Goal: Task Accomplishment & Management: Manage account settings

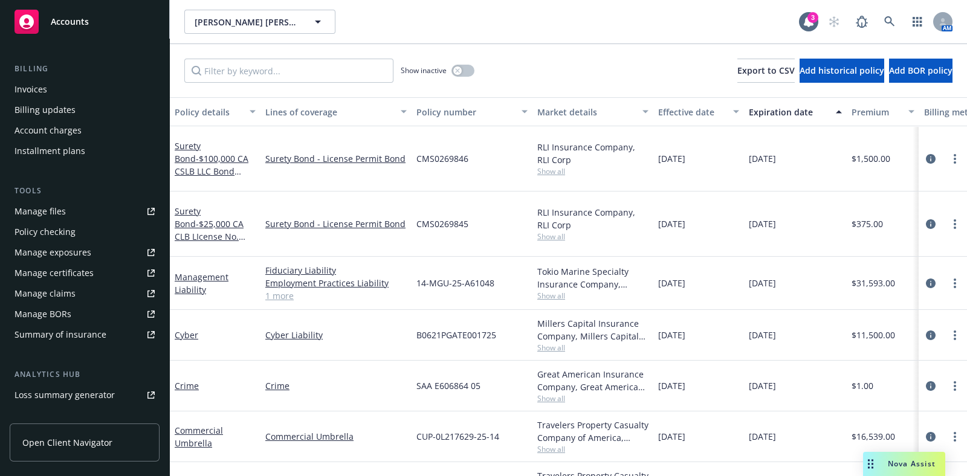
scroll to position [227, 0]
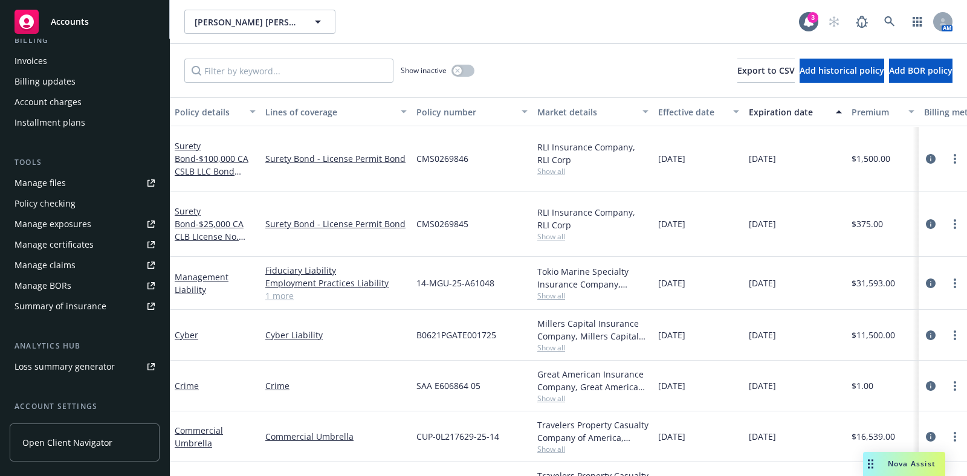
click at [79, 245] on div "Manage certificates" at bounding box center [54, 244] width 79 height 19
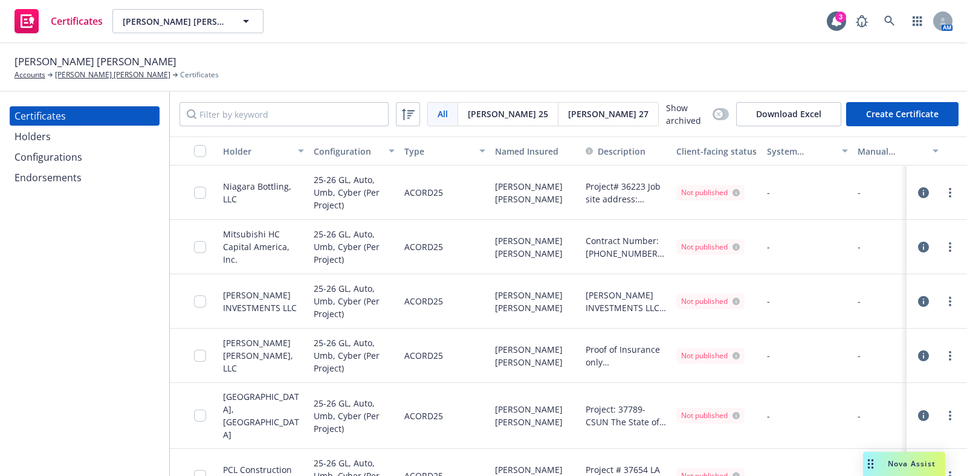
click at [65, 173] on div "Endorsements" at bounding box center [48, 177] width 67 height 19
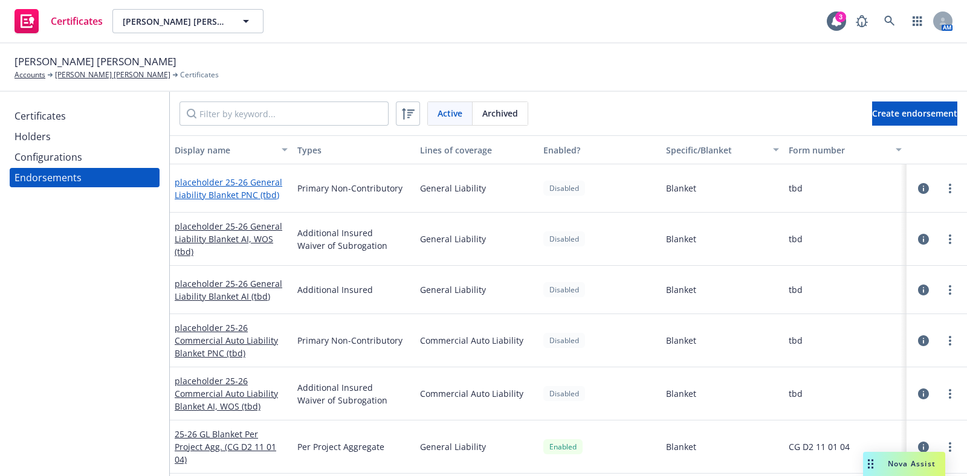
click at [242, 185] on link "placeholder 25-26 General Liability Blanket PNC (tbd)" at bounding box center [229, 188] width 108 height 24
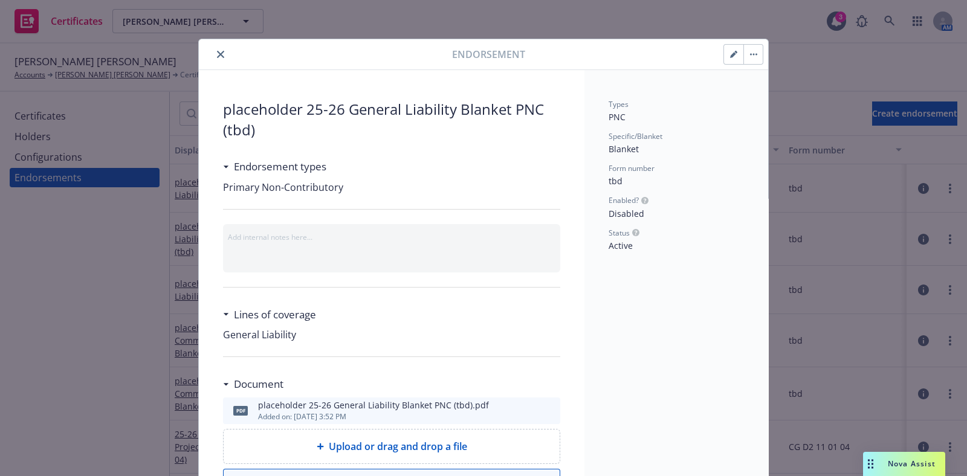
click at [743, 62] on button "button" at bounding box center [752, 54] width 19 height 19
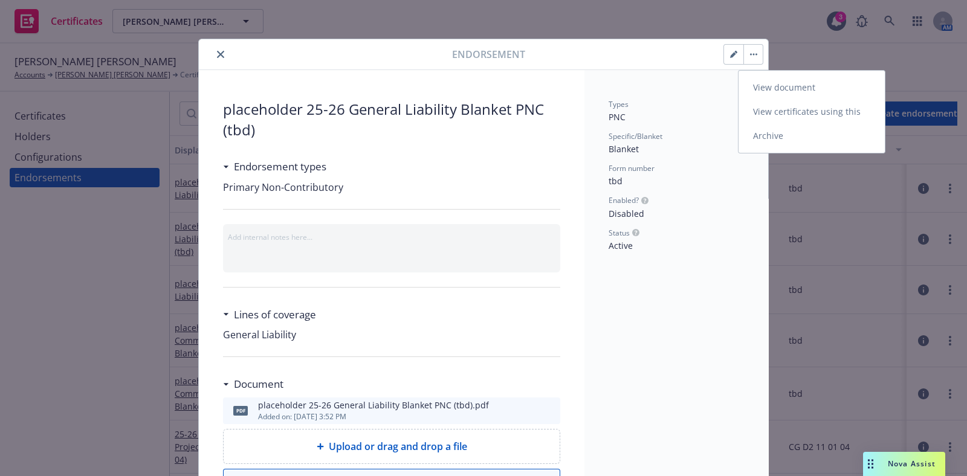
click at [778, 121] on link "View certificates using this" at bounding box center [812, 112] width 146 height 24
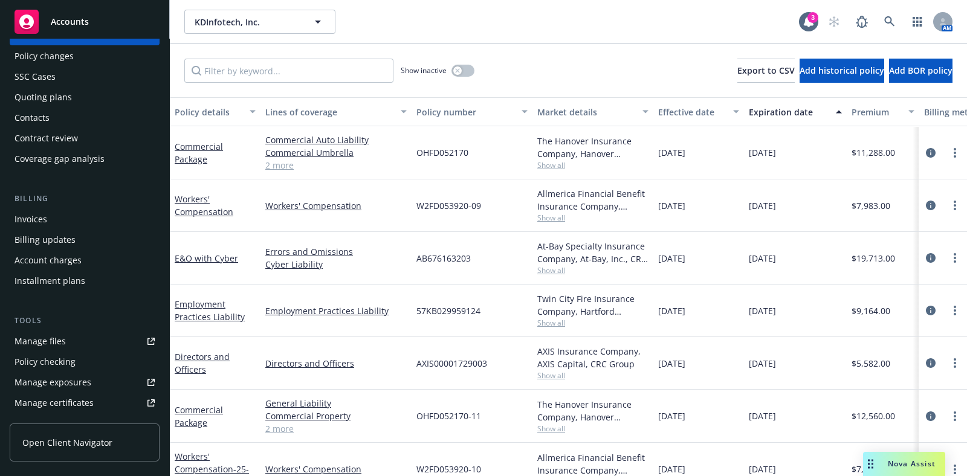
scroll to position [150, 0]
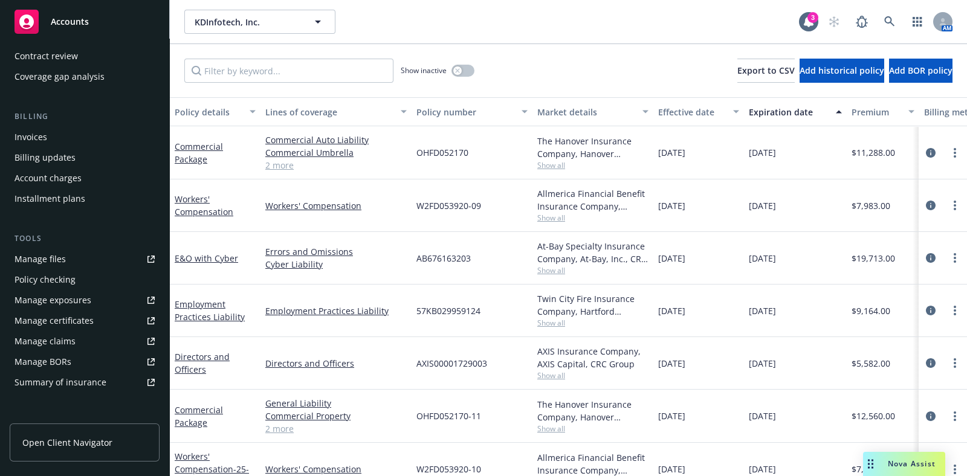
click at [55, 314] on div "Manage certificates" at bounding box center [54, 320] width 79 height 19
click at [783, 103] on button "Expiration date" at bounding box center [795, 111] width 103 height 29
click at [783, 109] on div "Expiration date" at bounding box center [789, 112] width 80 height 13
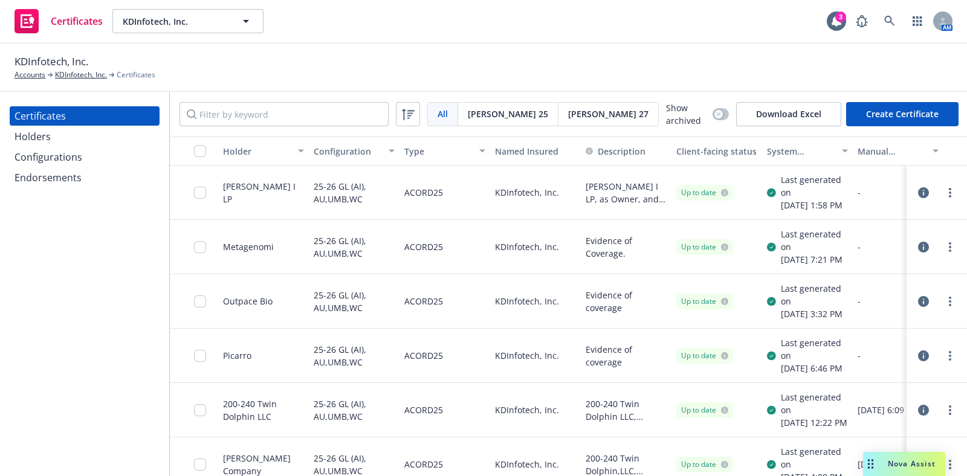
click at [53, 162] on div "Configurations" at bounding box center [49, 156] width 68 height 19
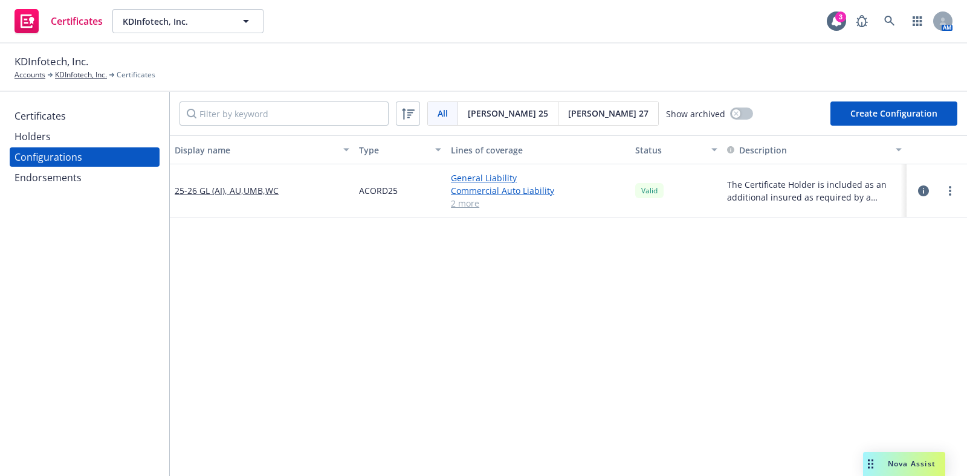
click at [38, 116] on div "Certificates" at bounding box center [40, 115] width 51 height 19
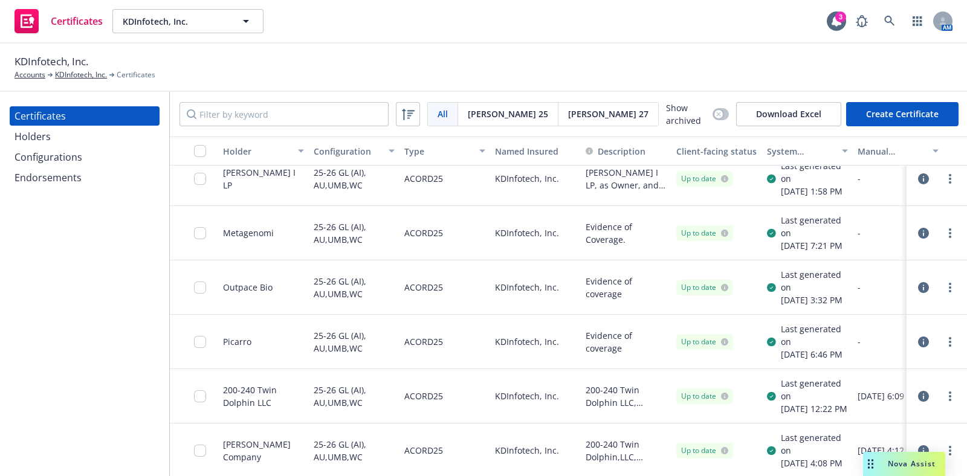
scroll to position [93, 0]
click at [50, 136] on div "Holders" at bounding box center [33, 136] width 36 height 19
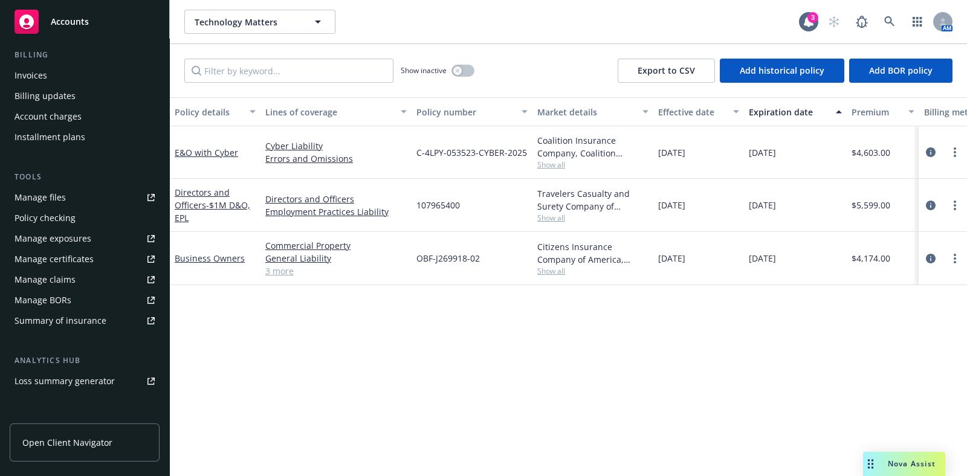
scroll to position [227, 0]
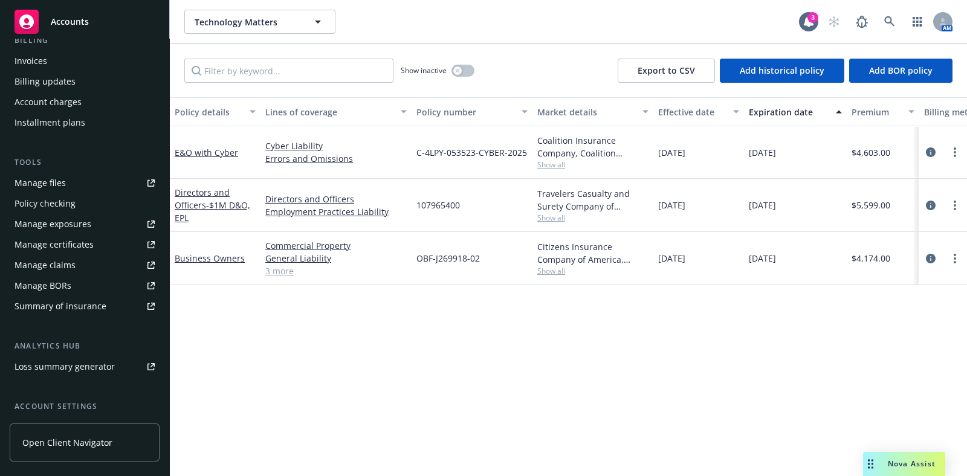
click at [77, 246] on div "Manage certificates" at bounding box center [54, 244] width 79 height 19
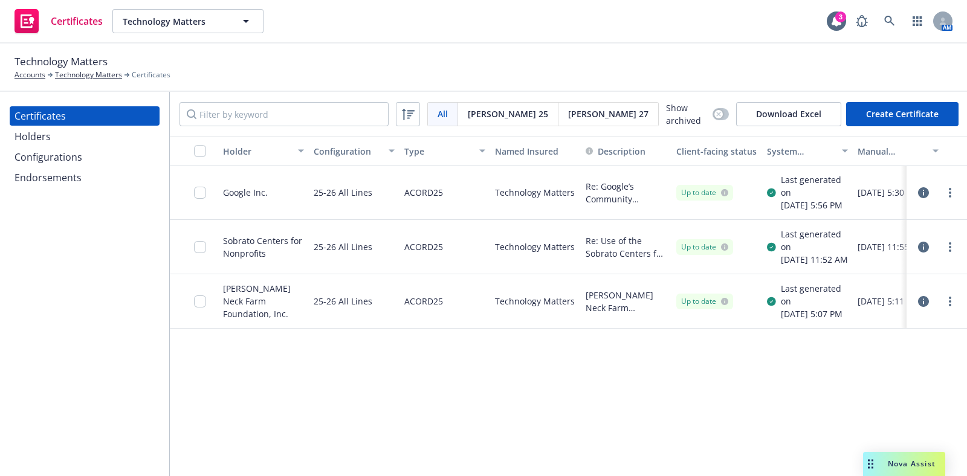
click at [920, 195] on div at bounding box center [936, 193] width 41 height 15
click at [918, 195] on icon "button" at bounding box center [923, 192] width 11 height 11
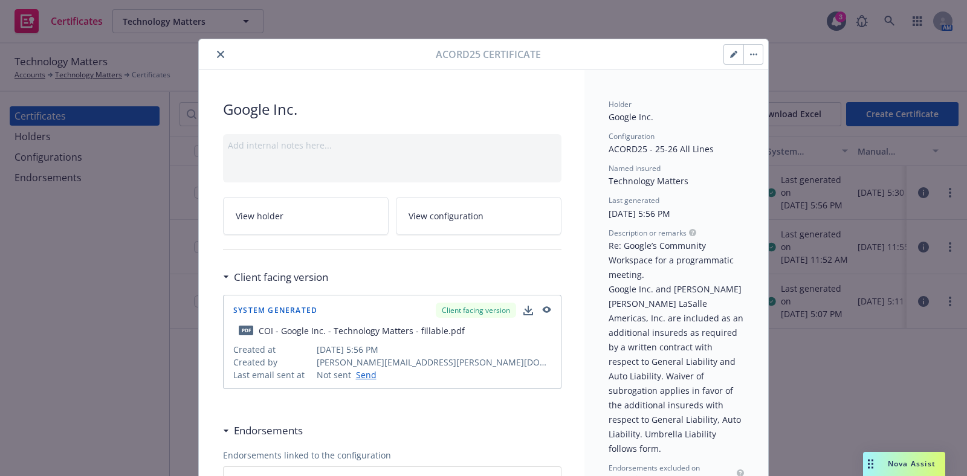
click at [729, 58] on button "button" at bounding box center [733, 54] width 19 height 19
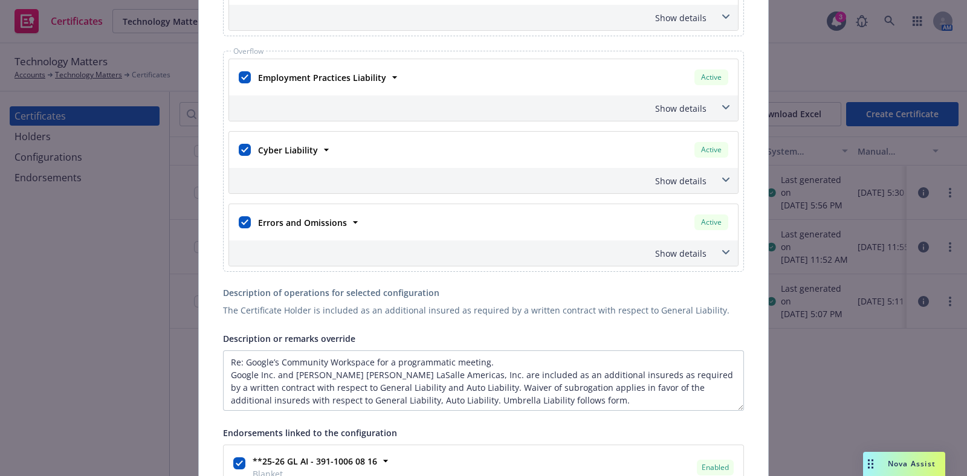
scroll to position [680, 0]
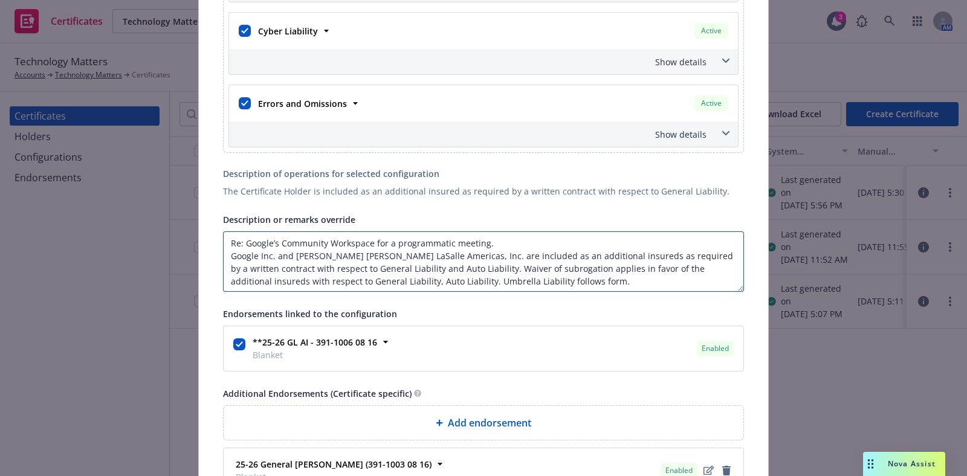
drag, startPoint x: 491, startPoint y: 241, endPoint x: 238, endPoint y: 242, distance: 253.2
click at [238, 242] on textarea "Re: Google’s Community Workspace for a programmatic meeting. Google Inc. and Jo…" at bounding box center [483, 261] width 521 height 60
paste textarea "2 Harrison St, San Francisco, CA 94105"
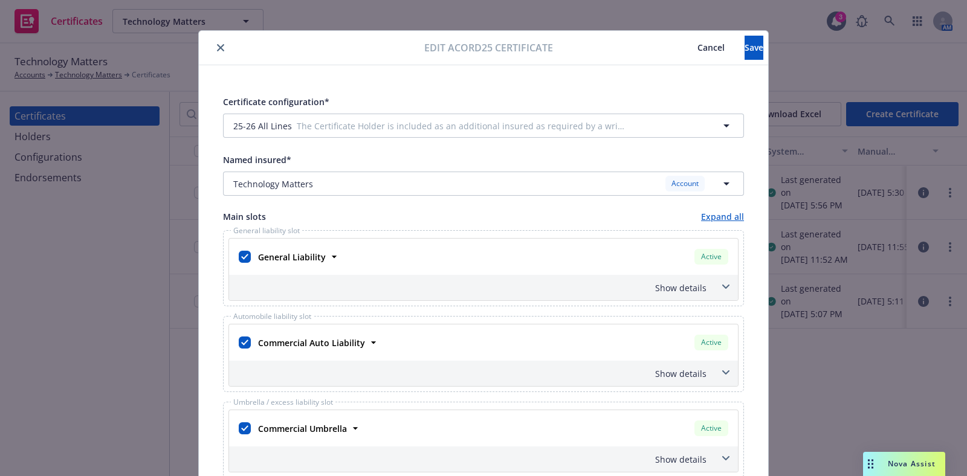
scroll to position [0, 0]
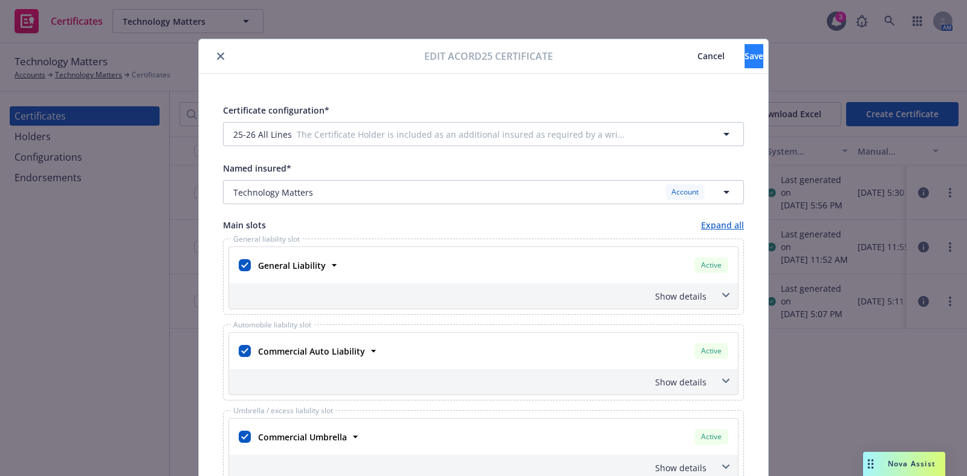
type textarea "Re: 2 Harrison St, San Francisco, CA 94105 Google Inc. and Jones Lang LaSalle A…"
click at [745, 57] on span "Save" at bounding box center [754, 55] width 19 height 11
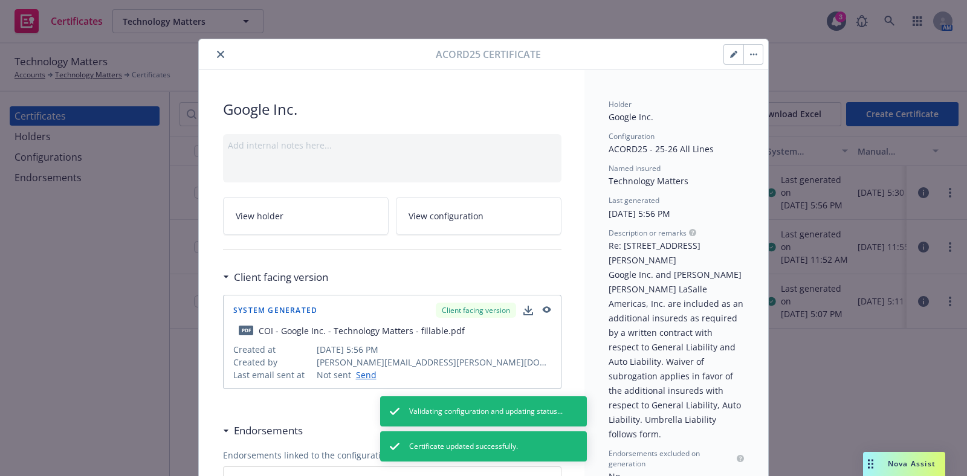
click at [749, 57] on button "button" at bounding box center [752, 54] width 19 height 19
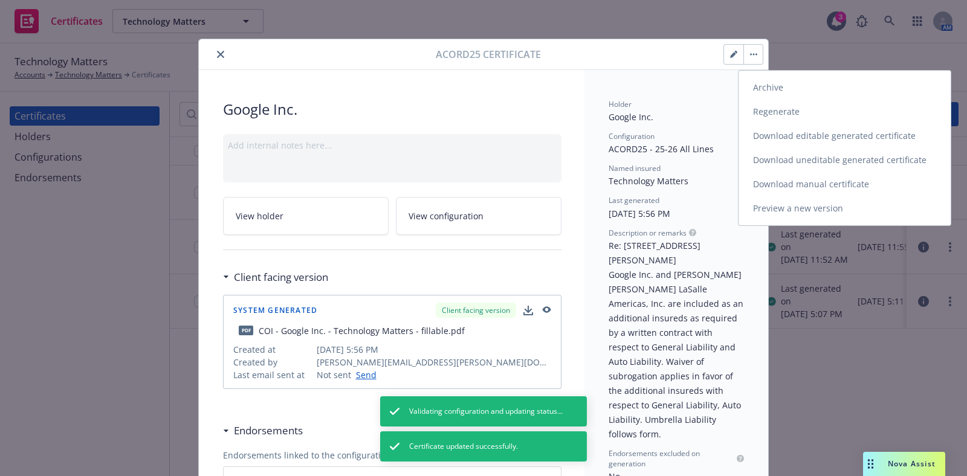
click at [802, 114] on link "Regenerate" at bounding box center [845, 112] width 212 height 24
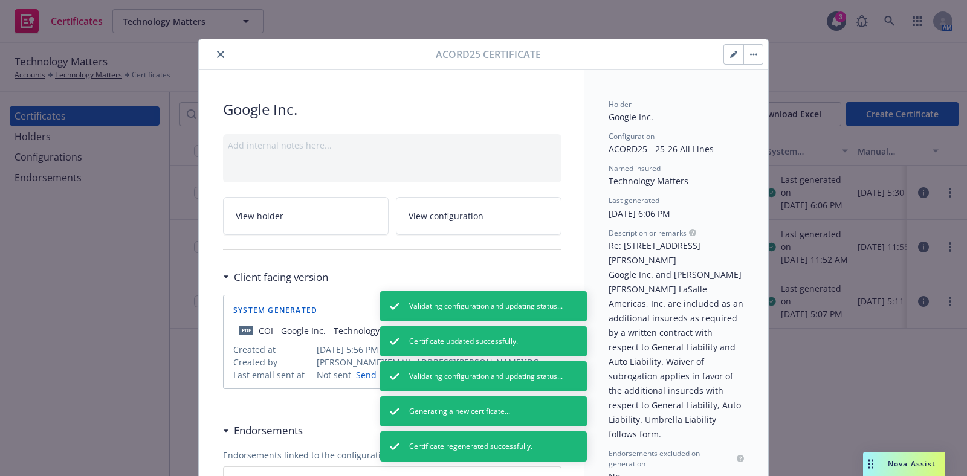
click at [746, 48] on button "button" at bounding box center [752, 54] width 19 height 19
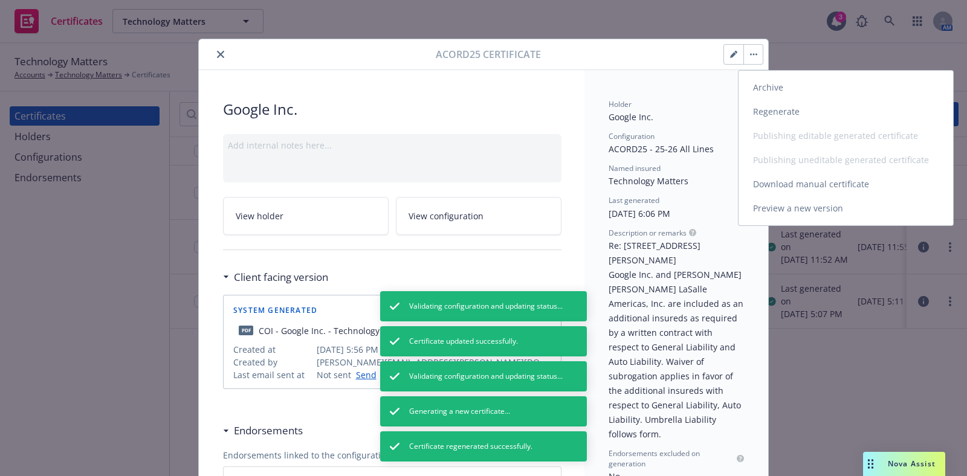
click at [746, 48] on button "Archive Regenerate Publishing editable generated certificate Publishing unedita…" at bounding box center [752, 54] width 19 height 19
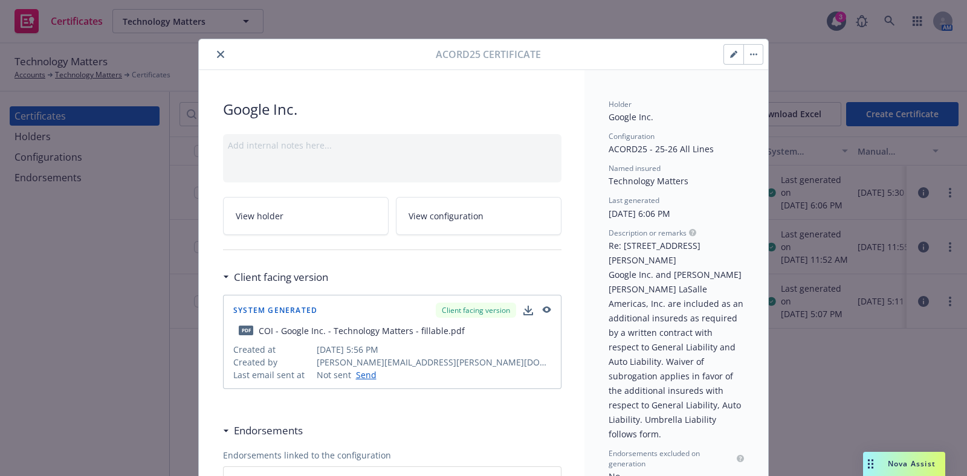
click at [744, 59] on button "button" at bounding box center [752, 54] width 19 height 19
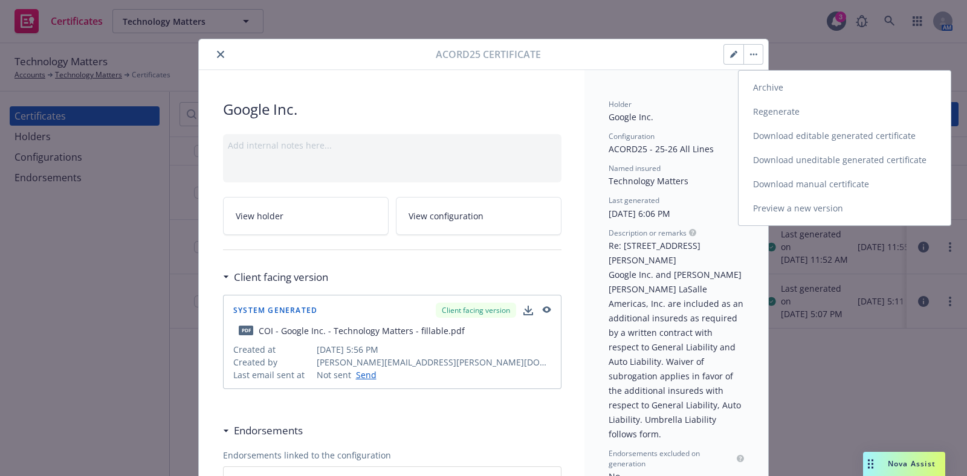
click at [777, 167] on link "Download uneditable generated certificate" at bounding box center [845, 160] width 212 height 24
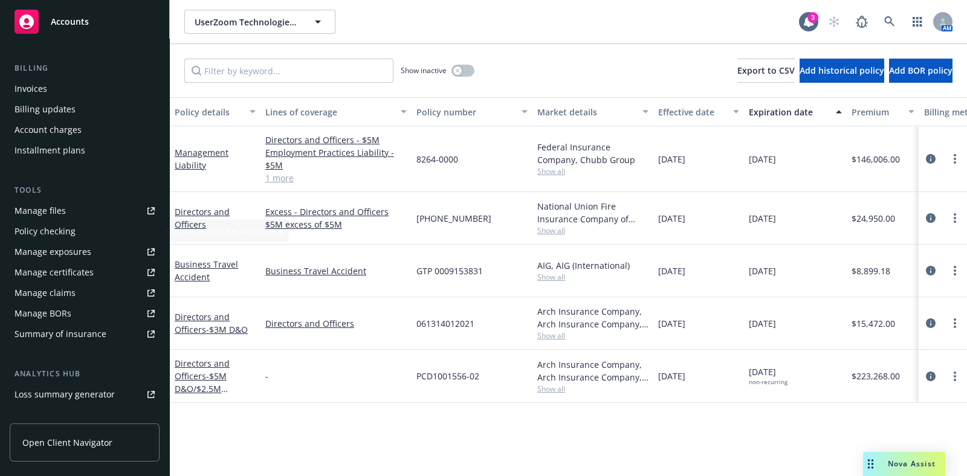
scroll to position [227, 0]
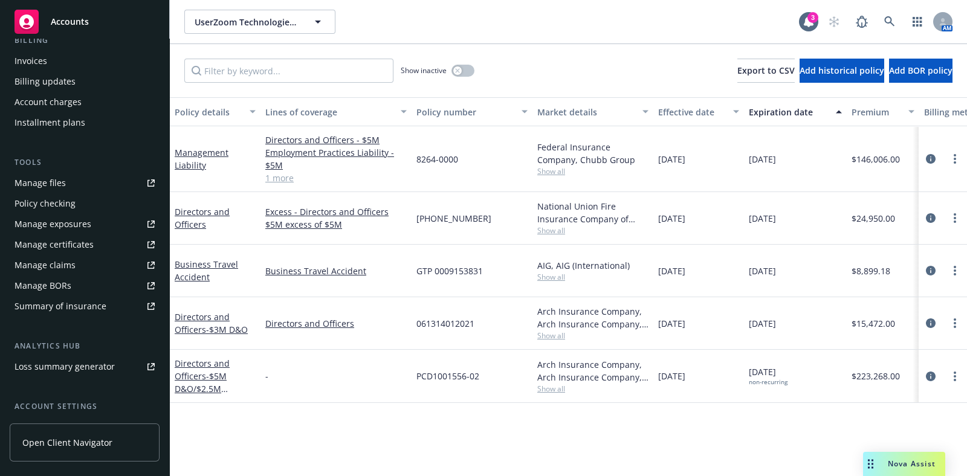
click at [73, 245] on div "Manage certificates" at bounding box center [54, 244] width 79 height 19
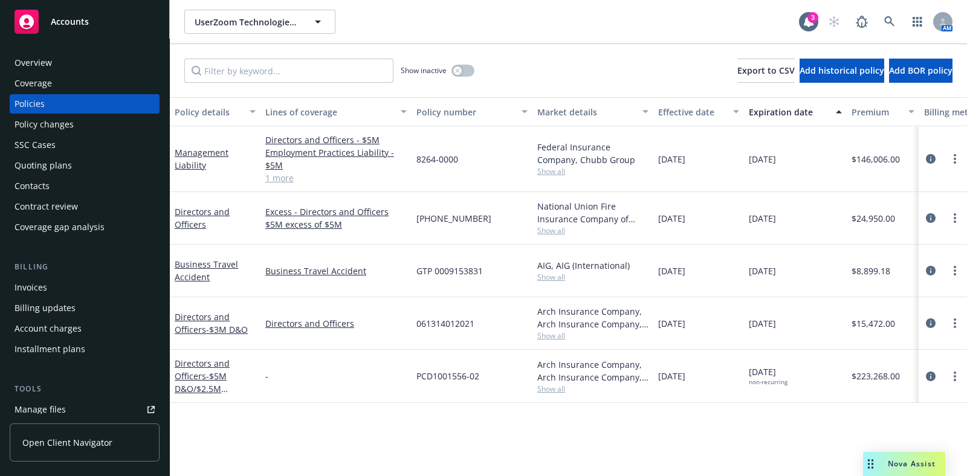
click at [42, 59] on div "Overview" at bounding box center [33, 62] width 37 height 19
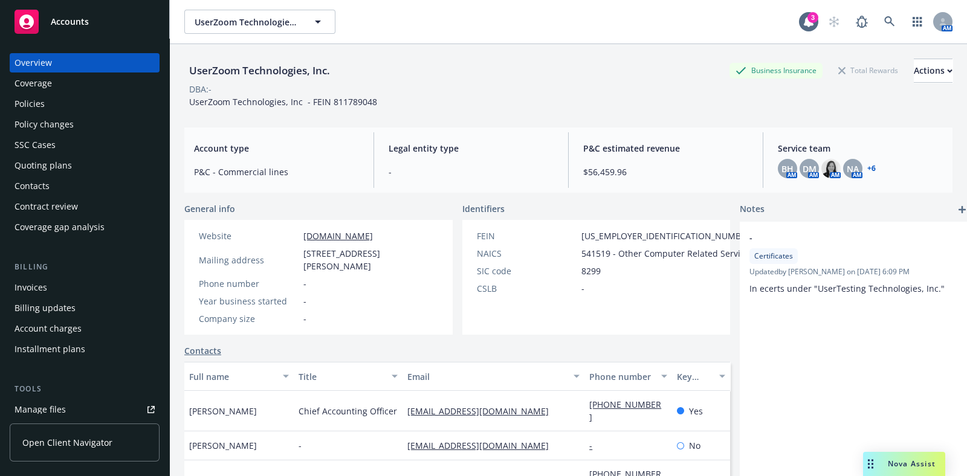
click at [38, 84] on div "Coverage" at bounding box center [33, 83] width 37 height 19
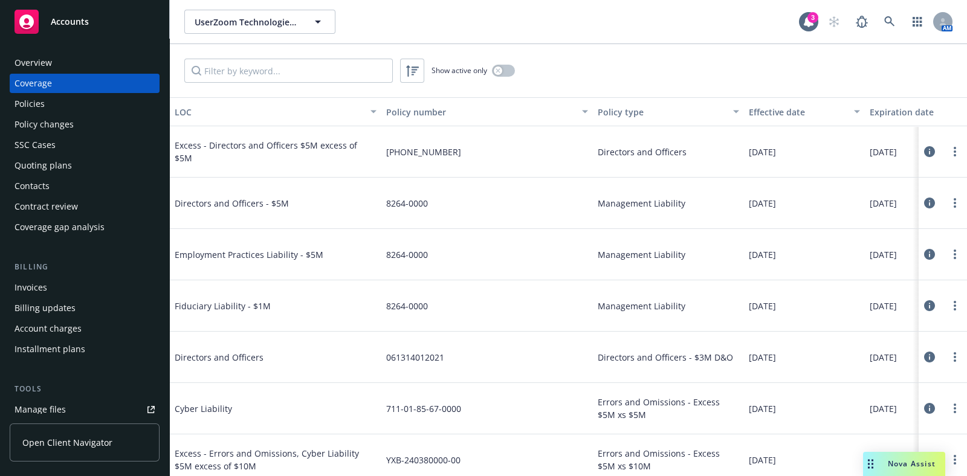
click at [60, 108] on div "Policies" at bounding box center [85, 103] width 140 height 19
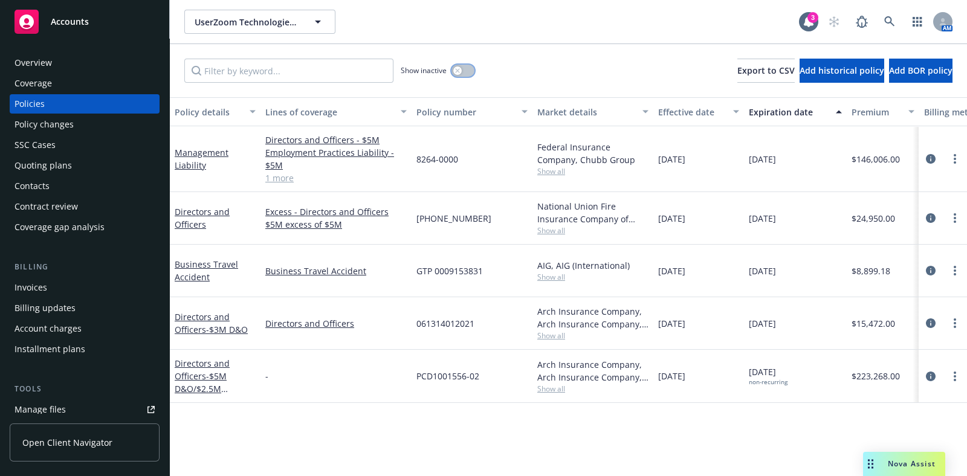
click at [465, 72] on button "button" at bounding box center [462, 71] width 23 height 12
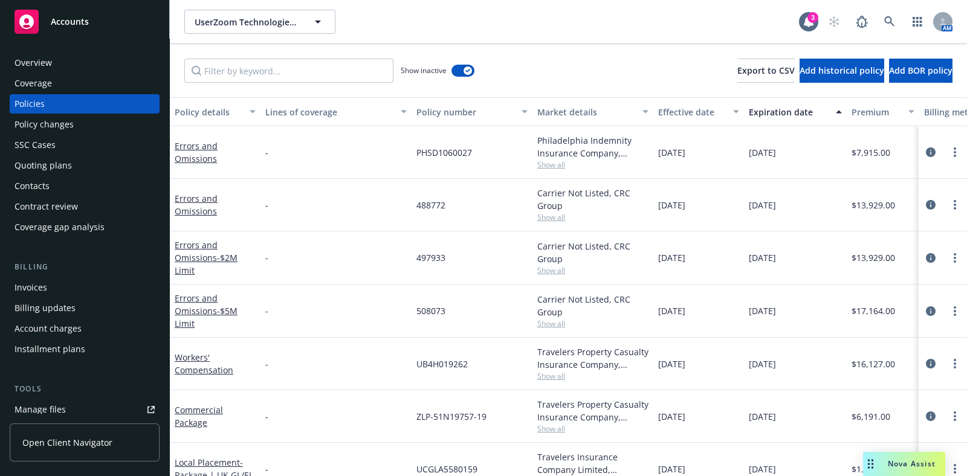
click at [782, 115] on div "Expiration date" at bounding box center [789, 112] width 80 height 13
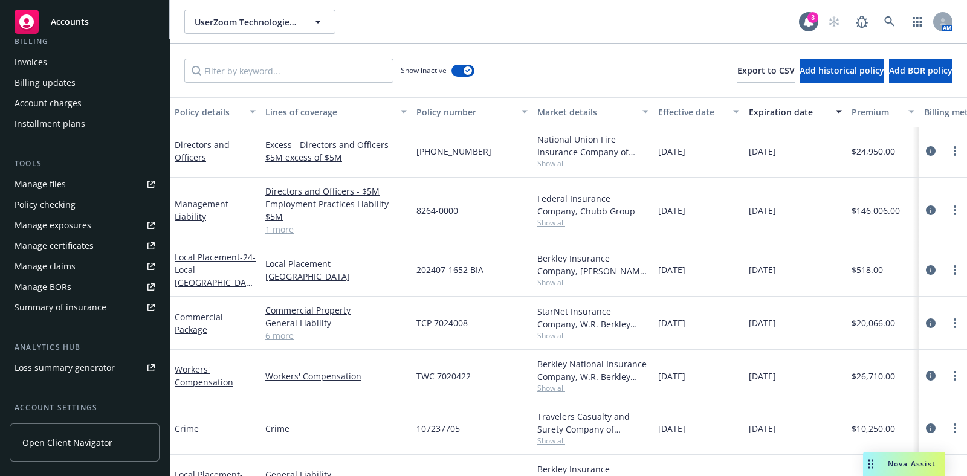
scroll to position [302, 0]
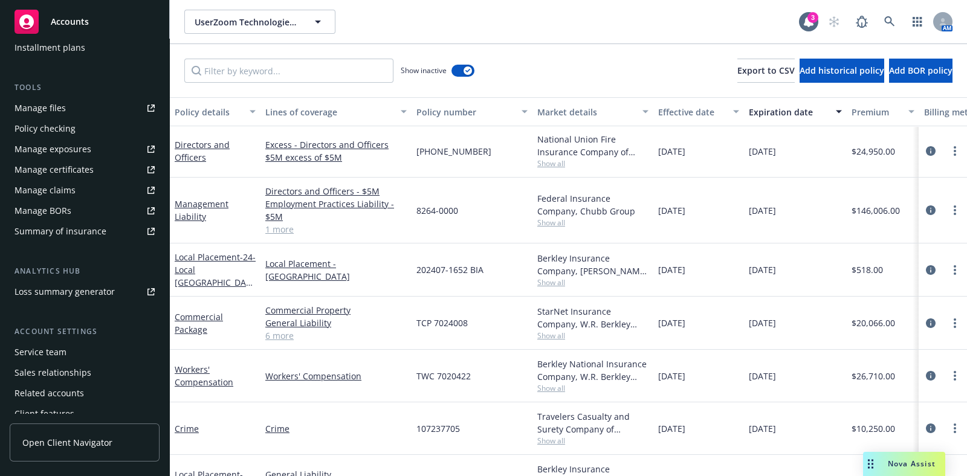
click at [62, 352] on div "Service team" at bounding box center [41, 352] width 52 height 19
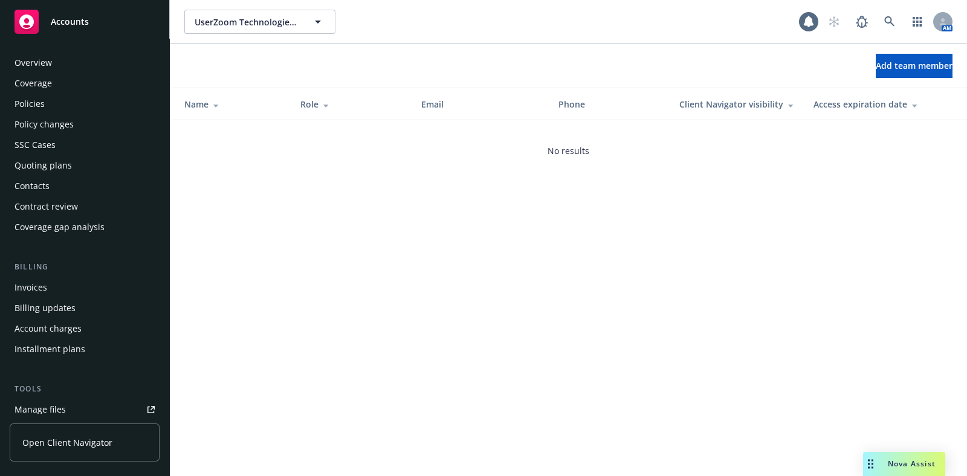
scroll to position [331, 0]
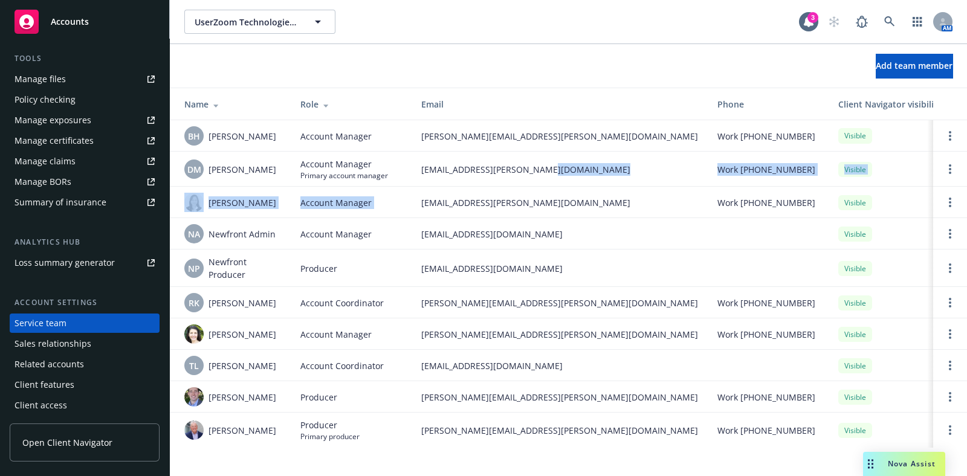
drag, startPoint x: 538, startPoint y: 172, endPoint x: 418, endPoint y: 186, distance: 121.1
click at [418, 186] on tbody "BH [PERSON_NAME] Account Manager [PERSON_NAME][EMAIL_ADDRESS][PERSON_NAME][DOMA…" at bounding box center [650, 284] width 960 height 328
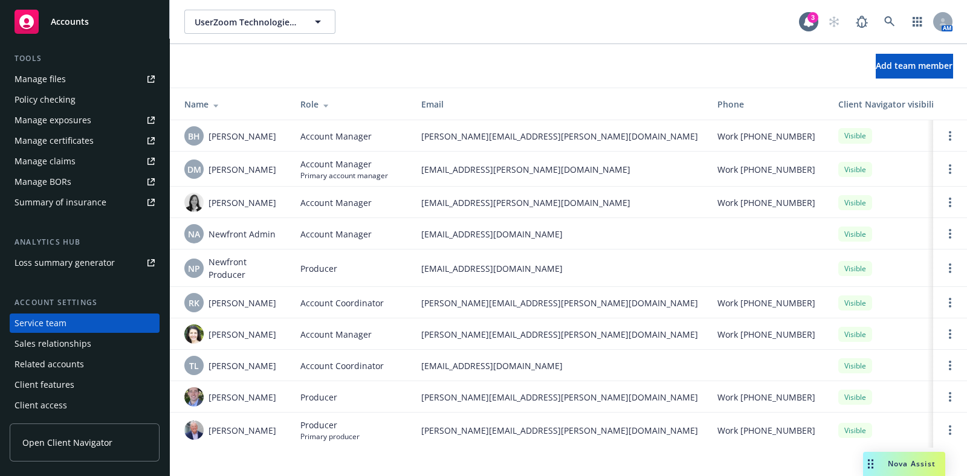
click at [527, 178] on td "[EMAIL_ADDRESS][PERSON_NAME][DOMAIN_NAME]" at bounding box center [560, 169] width 296 height 35
click at [546, 169] on span "[EMAIL_ADDRESS][PERSON_NAME][DOMAIN_NAME]" at bounding box center [559, 169] width 277 height 13
drag, startPoint x: 546, startPoint y: 169, endPoint x: 416, endPoint y: 178, distance: 129.6
click at [416, 178] on td "[EMAIL_ADDRESS][PERSON_NAME][DOMAIN_NAME]" at bounding box center [560, 169] width 296 height 35
copy span "[EMAIL_ADDRESS][PERSON_NAME][DOMAIN_NAME]"
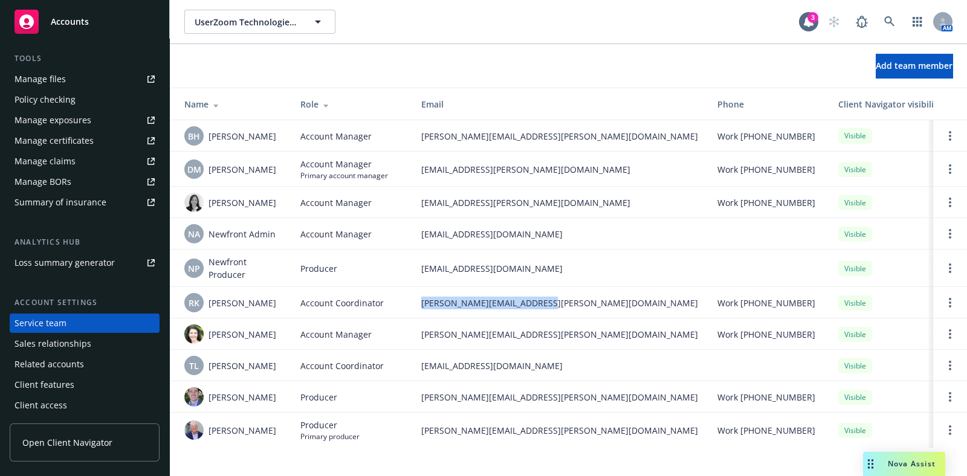
drag, startPoint x: 551, startPoint y: 305, endPoint x: 416, endPoint y: 303, distance: 134.8
click at [416, 303] on td "[PERSON_NAME][EMAIL_ADDRESS][PERSON_NAME][DOMAIN_NAME]" at bounding box center [560, 302] width 296 height 31
copy span "[PERSON_NAME][EMAIL_ADDRESS][PERSON_NAME][DOMAIN_NAME]"
drag, startPoint x: 562, startPoint y: 364, endPoint x: 420, endPoint y: 365, distance: 142.0
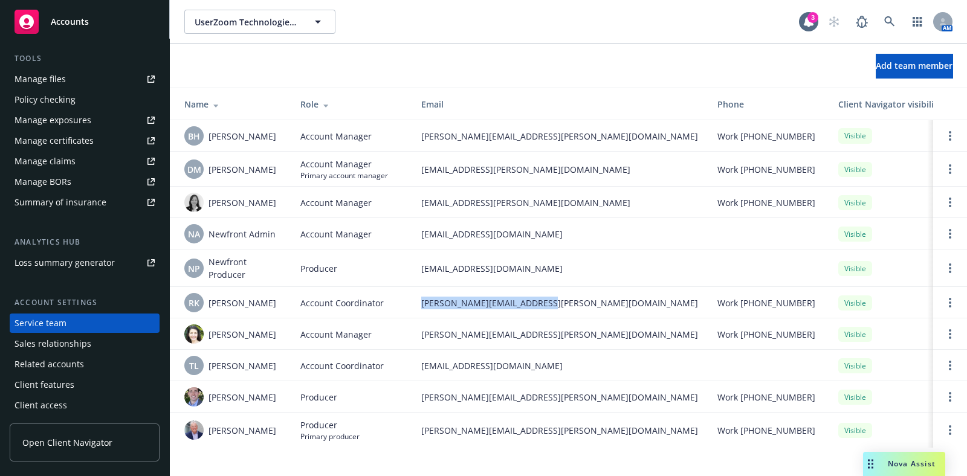
click at [420, 365] on td "[EMAIL_ADDRESS][DOMAIN_NAME]" at bounding box center [560, 365] width 296 height 31
copy span "[EMAIL_ADDRESS][DOMAIN_NAME]"
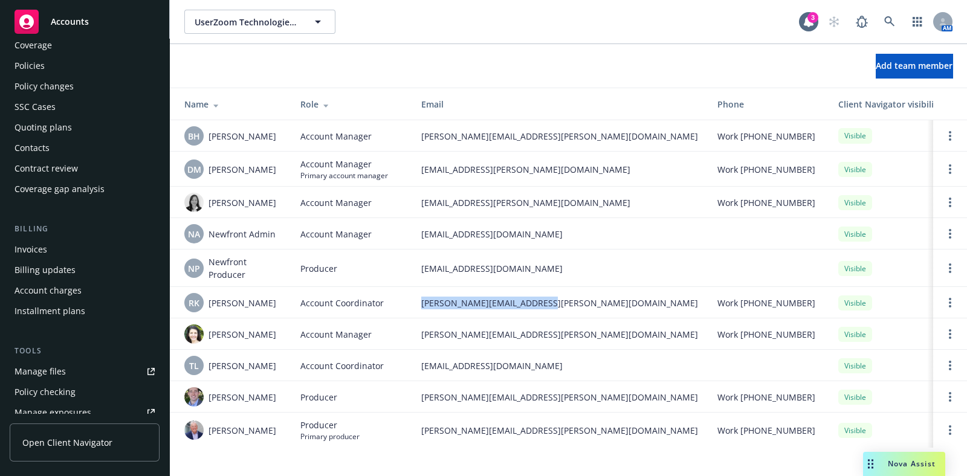
scroll to position [0, 0]
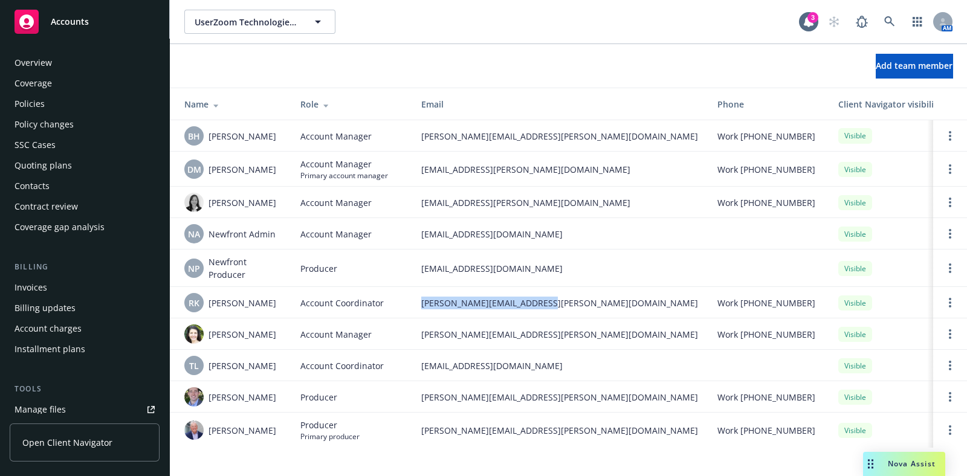
click at [53, 103] on div "Policies" at bounding box center [85, 103] width 140 height 19
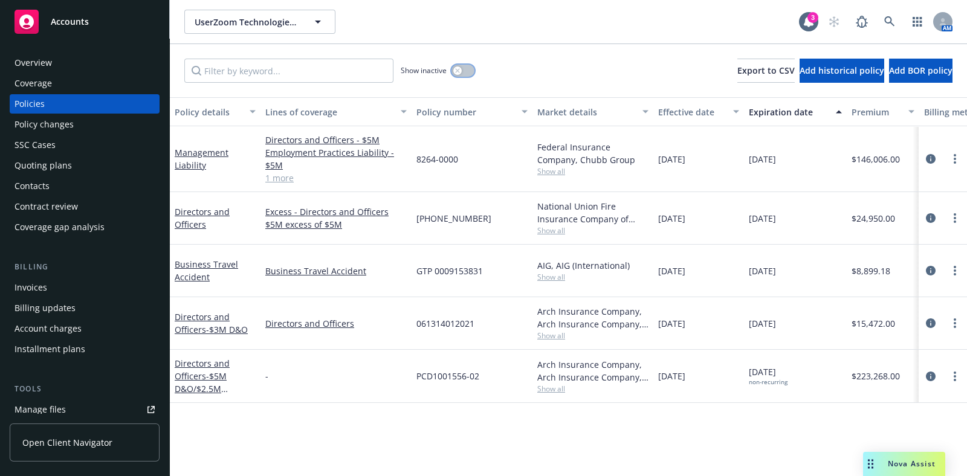
click at [473, 66] on button "button" at bounding box center [462, 71] width 23 height 12
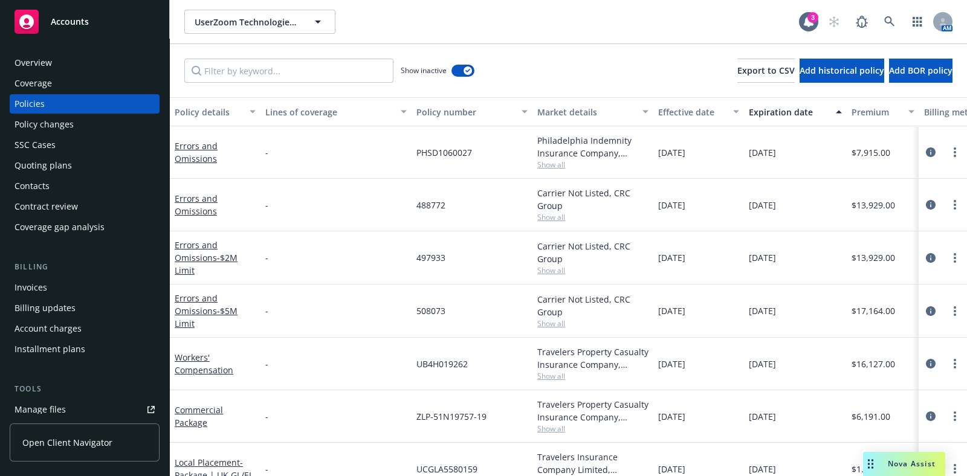
click at [787, 109] on div "Expiration date" at bounding box center [789, 112] width 80 height 13
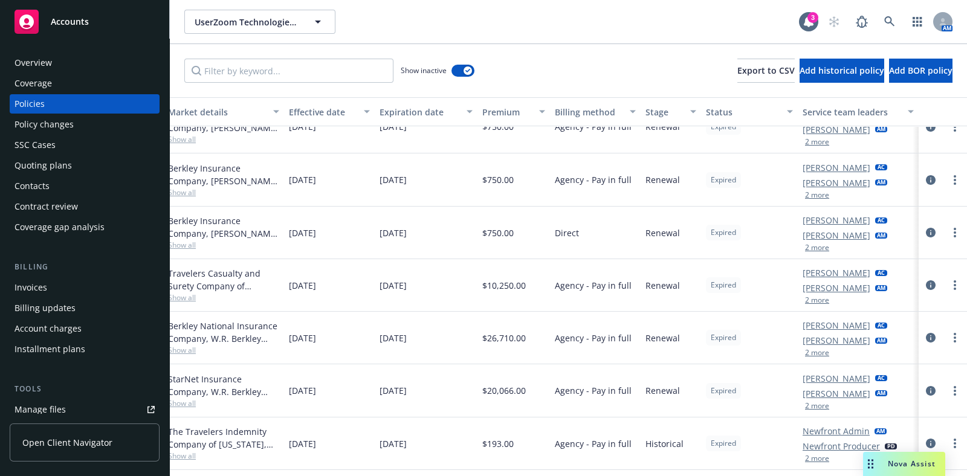
scroll to position [755, 0]
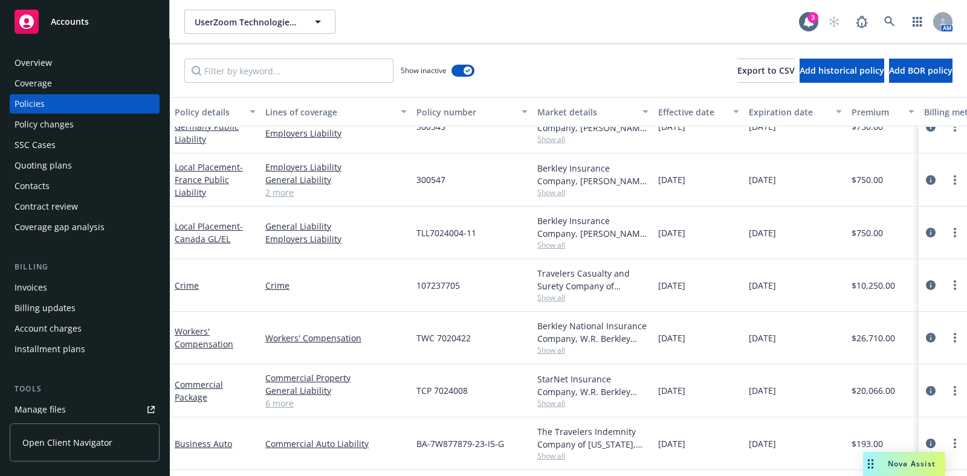
click at [68, 82] on div "Coverage" at bounding box center [85, 83] width 140 height 19
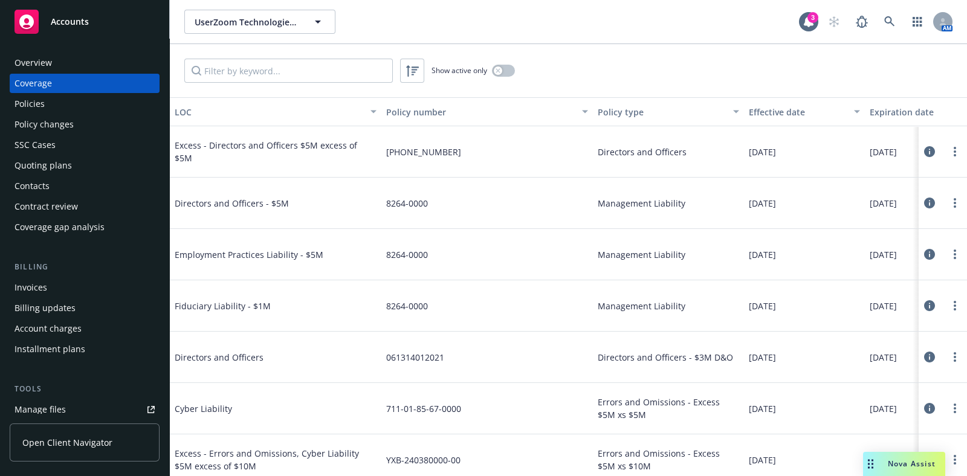
click at [807, 107] on div "Effective date" at bounding box center [798, 112] width 98 height 13
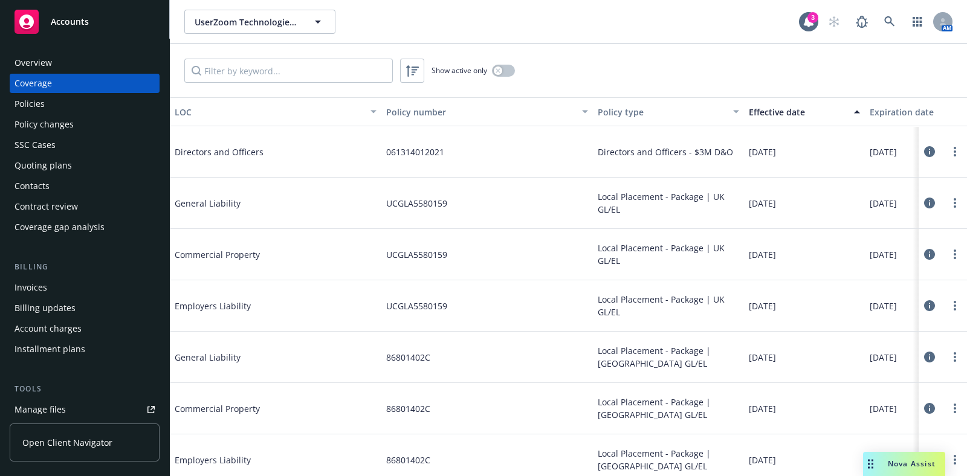
click at [807, 107] on div "Effective date" at bounding box center [798, 112] width 98 height 13
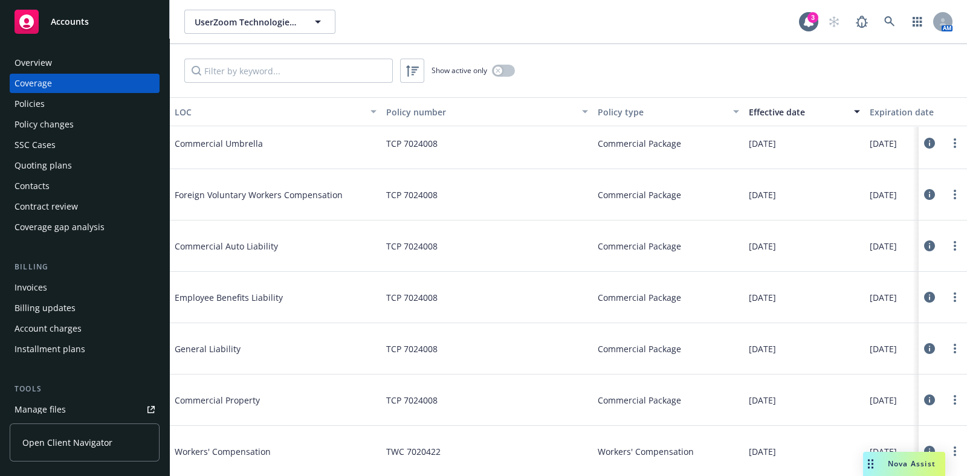
scroll to position [378, 0]
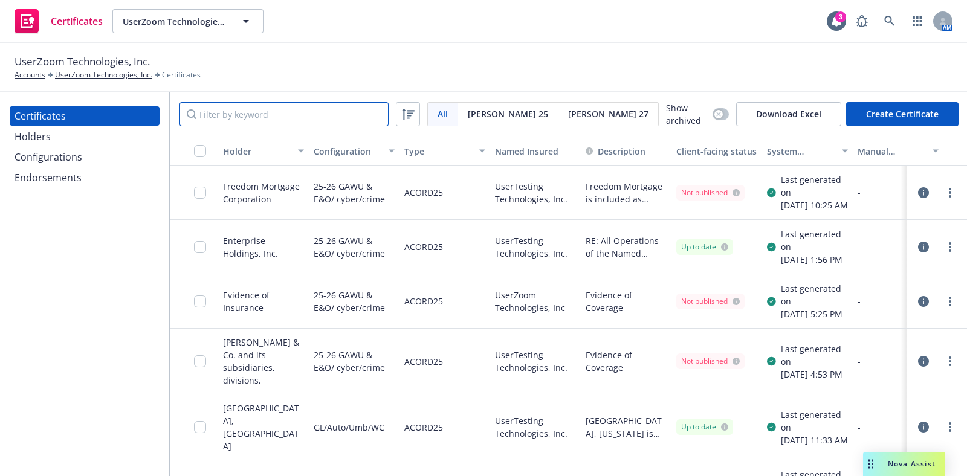
click at [208, 112] on input "Filter by keyword" at bounding box center [283, 114] width 209 height 24
paste input "Verizon Communications"
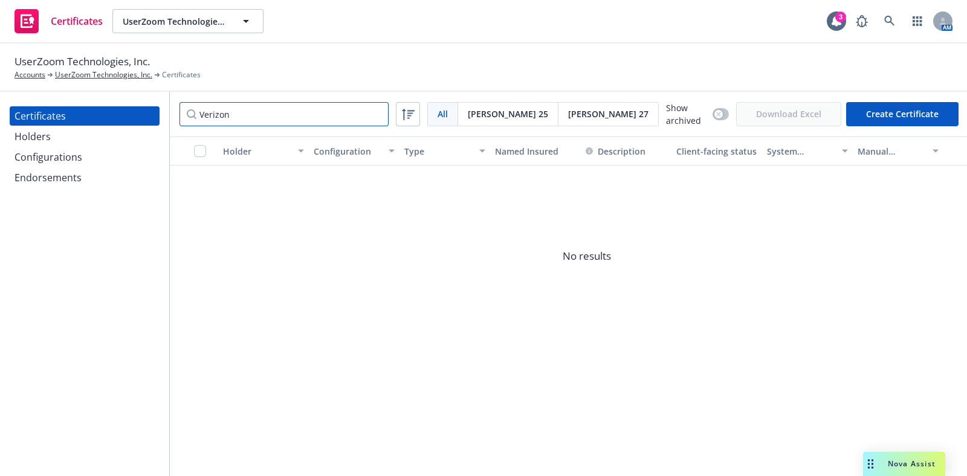
type input "Verizon"
click at [713, 109] on button "button" at bounding box center [721, 114] width 16 height 12
click at [713, 114] on button "button" at bounding box center [721, 114] width 16 height 12
click at [73, 146] on div "Certificates Holders Configurations Endorsements" at bounding box center [85, 146] width 150 height 81
click at [73, 140] on div "Holders" at bounding box center [85, 136] width 140 height 19
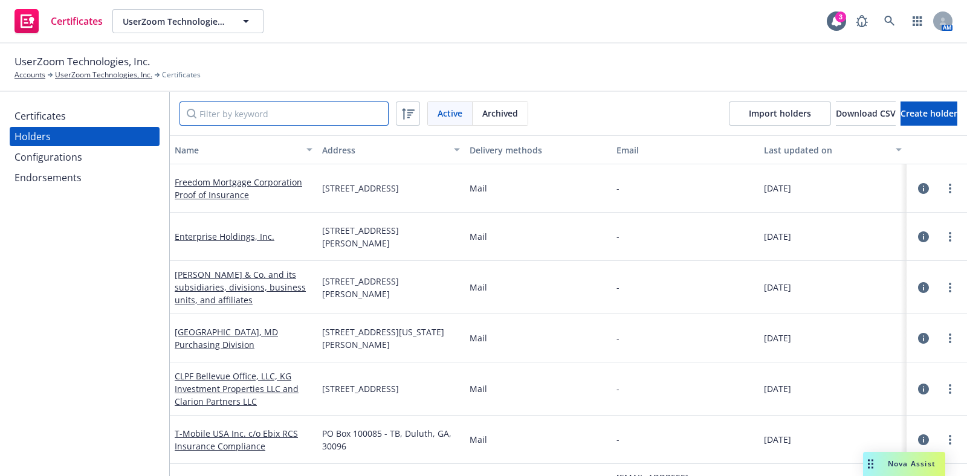
click at [262, 117] on input "Filter by keyword" at bounding box center [283, 114] width 209 height 24
paste input "Verizon Communications"
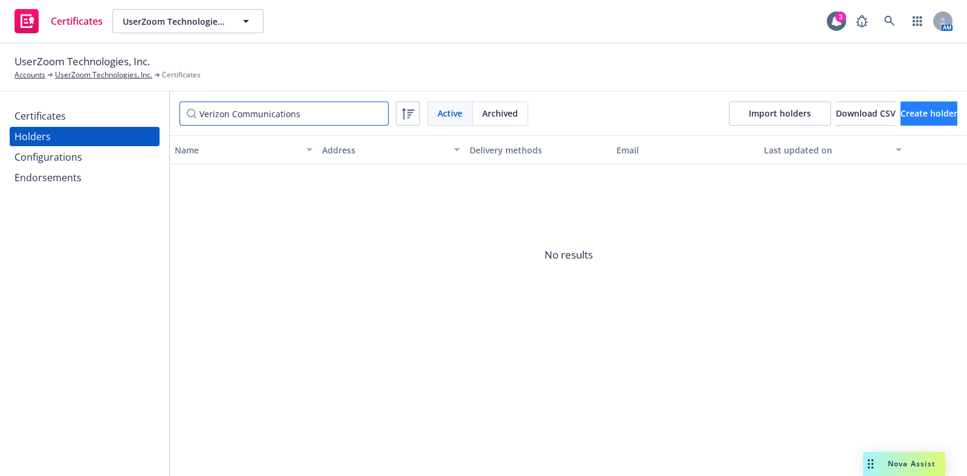
type input "Verizon Communications"
click at [900, 106] on button "Create holder" at bounding box center [928, 114] width 57 height 24
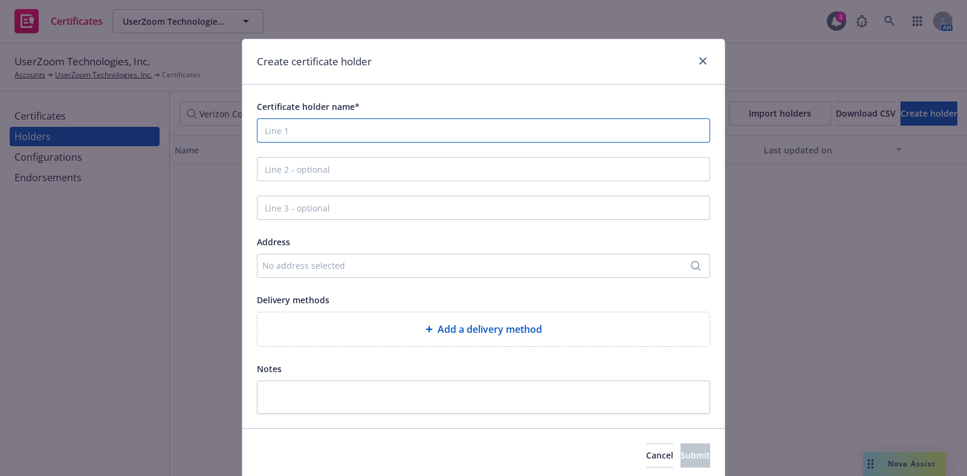
click at [325, 137] on input "Certificate holder name*" at bounding box center [483, 130] width 453 height 24
paste input "Verizon Communications, Inc. [STREET_ADDRESS]"
drag, startPoint x: 554, startPoint y: 125, endPoint x: 378, endPoint y: 144, distance: 176.3
click at [378, 144] on div "Certificate holder name* Verizon Communications, Inc. [STREET_ADDRESS] Address …" at bounding box center [483, 256] width 453 height 315
type input "Verizon Communications, Inc."
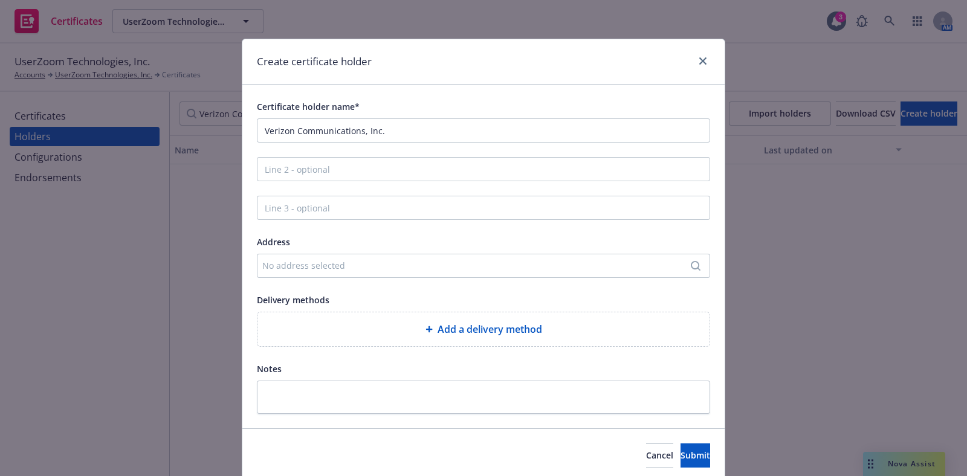
click at [388, 270] on div "No address selected" at bounding box center [477, 265] width 430 height 13
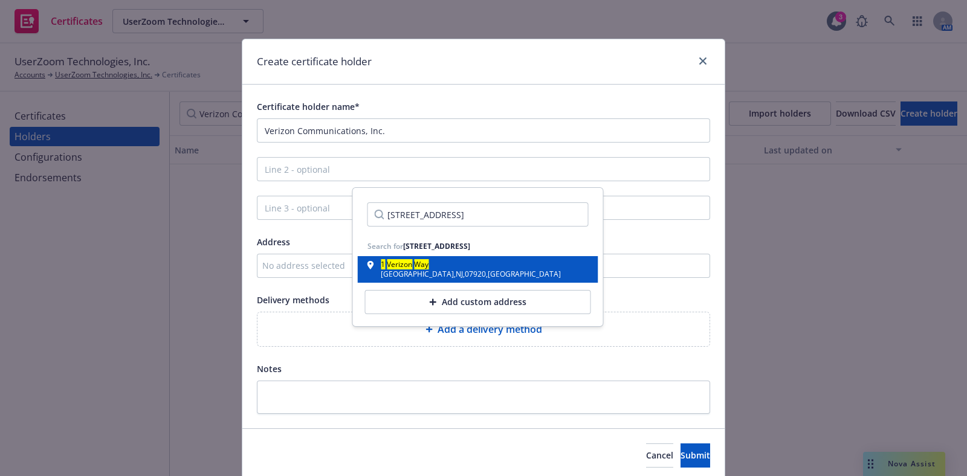
type input "[STREET_ADDRESS]"
click at [456, 268] on div "[STREET_ADDRESS]" at bounding box center [471, 266] width 180 height 10
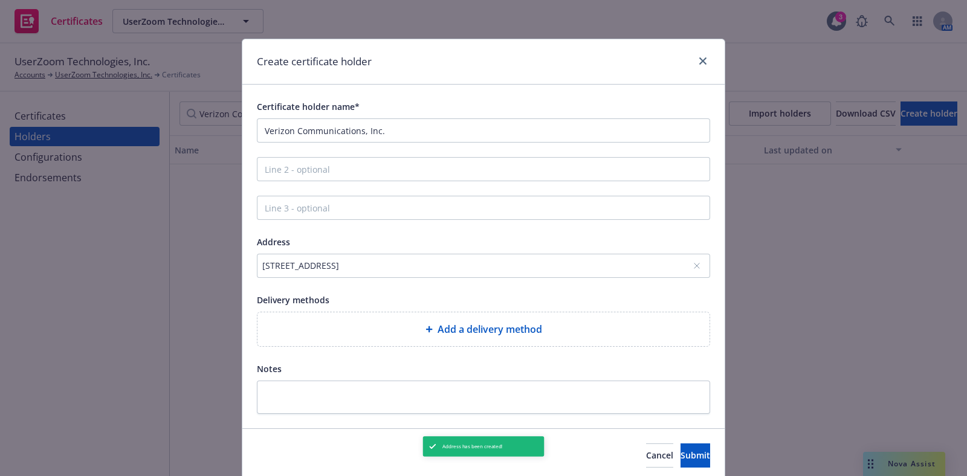
click at [415, 340] on div "Add a delivery method" at bounding box center [483, 329] width 452 height 34
select select "EMAIL"
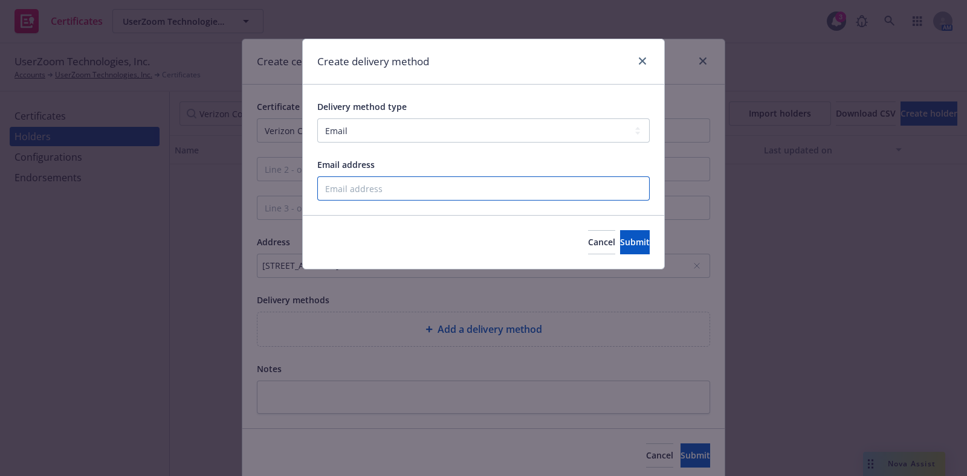
click at [394, 192] on input "Email address" at bounding box center [483, 188] width 332 height 24
paste input "[EMAIL_ADDRESS][DOMAIN_NAME]"
type input "[EMAIL_ADDRESS][DOMAIN_NAME]"
click at [620, 247] on button "Submit" at bounding box center [635, 242] width 30 height 24
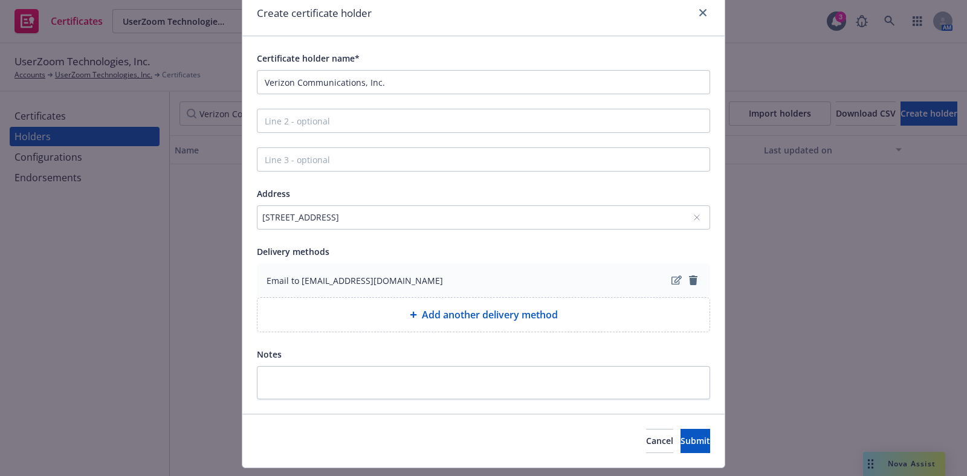
scroll to position [78, 0]
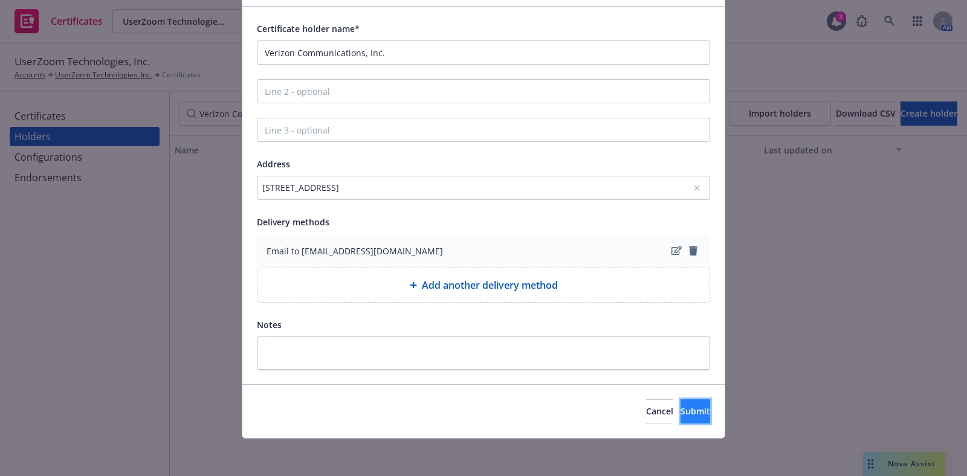
click at [681, 409] on span "Submit" at bounding box center [696, 411] width 30 height 11
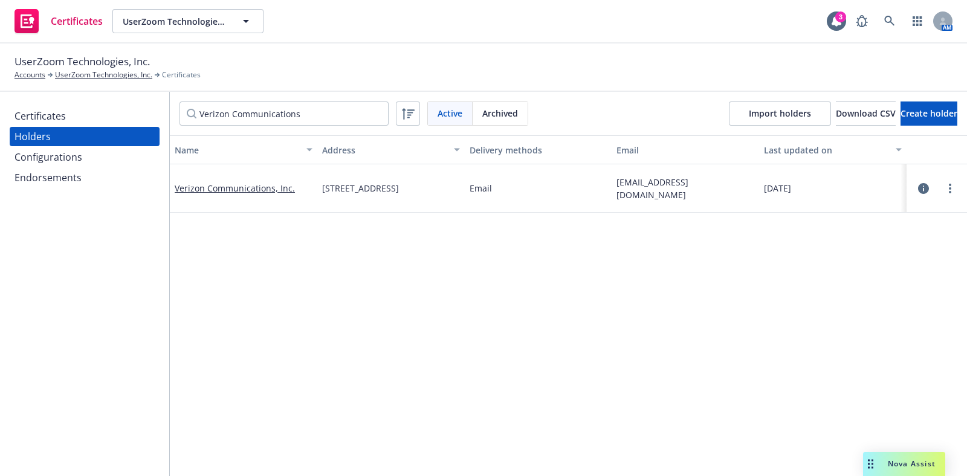
click at [71, 124] on div "Certificates" at bounding box center [85, 115] width 140 height 19
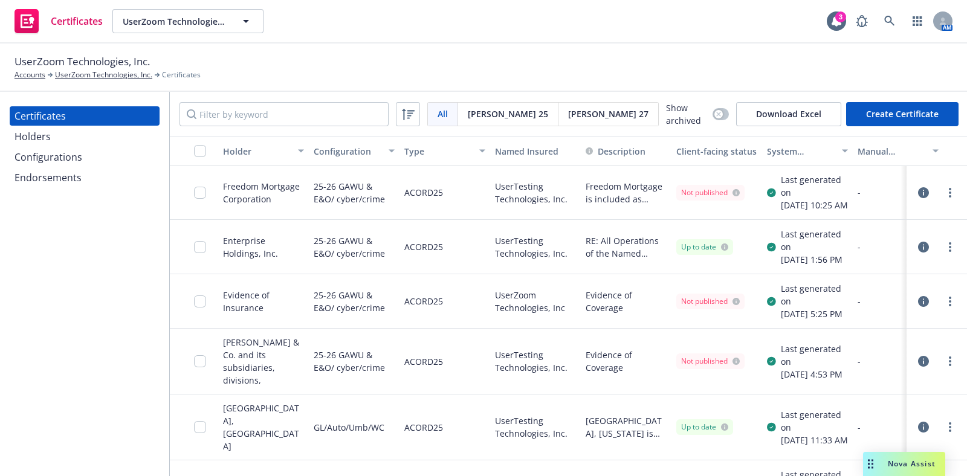
click at [894, 120] on button "Create Certificate" at bounding box center [902, 114] width 112 height 24
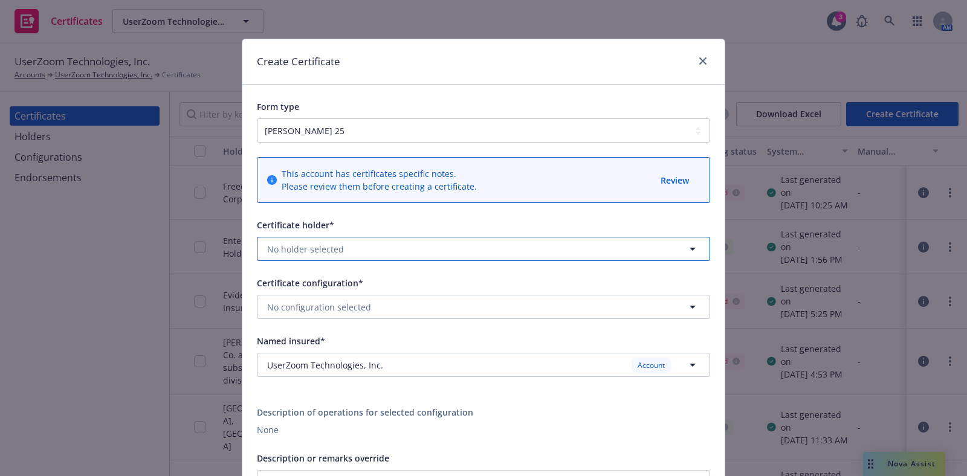
click at [373, 251] on button "No holder selected" at bounding box center [483, 249] width 453 height 24
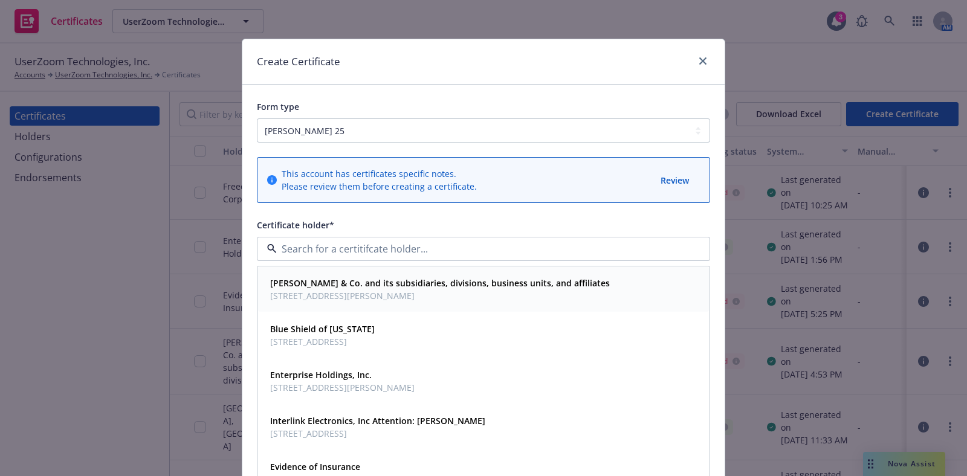
scroll to position [75, 0]
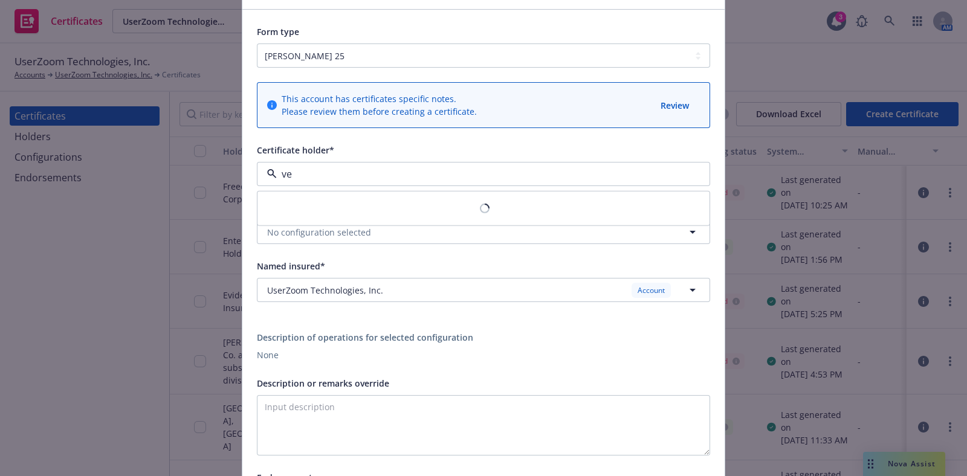
type input "ver"
click at [332, 227] on div "Verizon Communications, Inc. [STREET_ADDRESS]" at bounding box center [330, 214] width 131 height 30
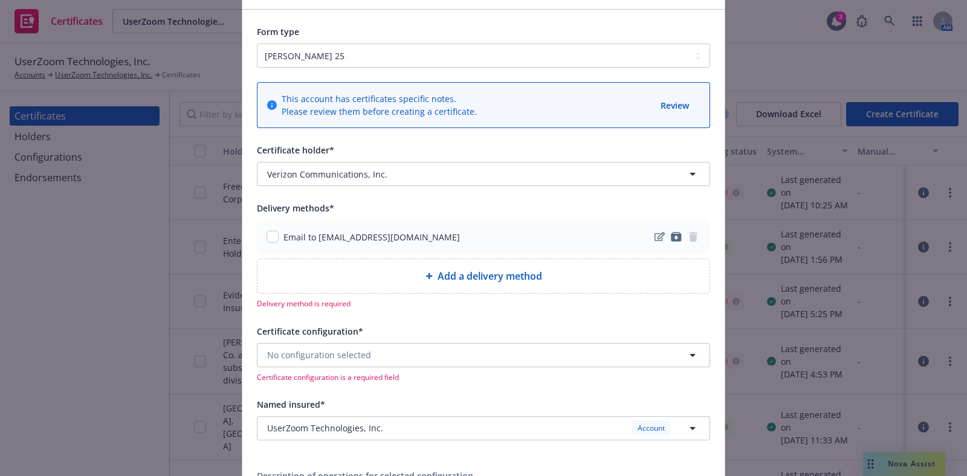
click at [260, 237] on div "Email to [EMAIL_ADDRESS][DOMAIN_NAME]" at bounding box center [483, 237] width 453 height 34
click at [267, 237] on input "checkbox" at bounding box center [273, 237] width 12 height 12
checkbox input "true"
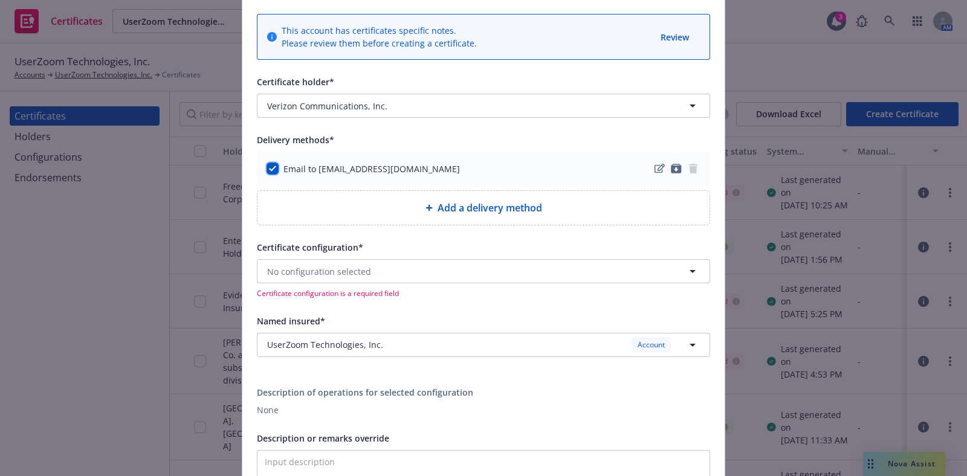
scroll to position [150, 0]
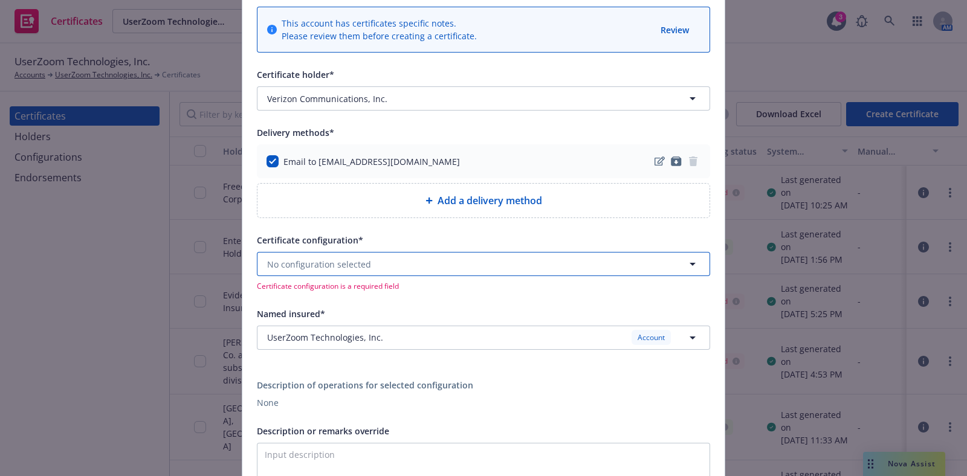
click at [357, 265] on span "No configuration selected" at bounding box center [319, 264] width 104 height 13
click at [400, 273] on button "No configuration selected" at bounding box center [483, 264] width 453 height 24
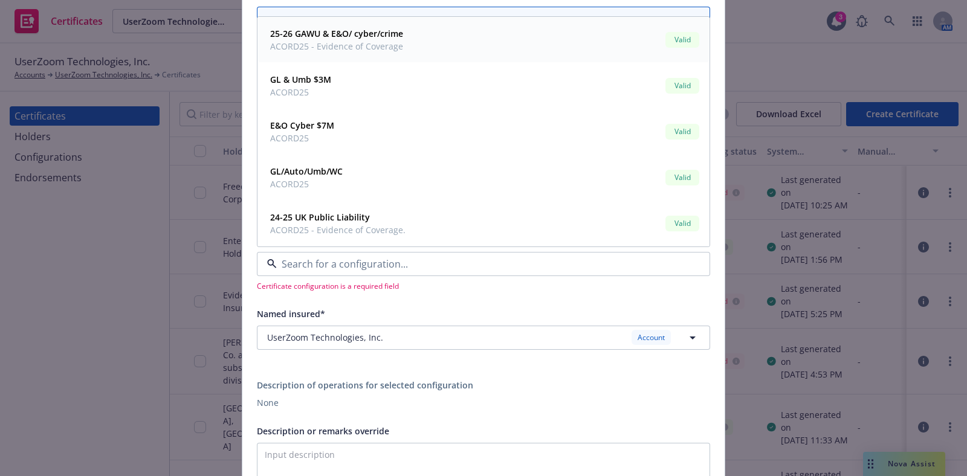
click at [390, 47] on span "ACORD25 - Evidence of Coverage" at bounding box center [336, 46] width 133 height 13
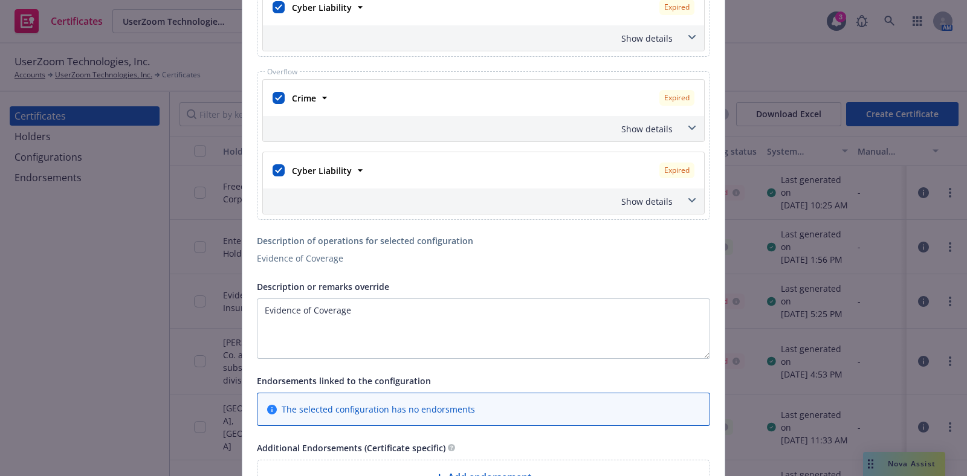
scroll to position [755, 0]
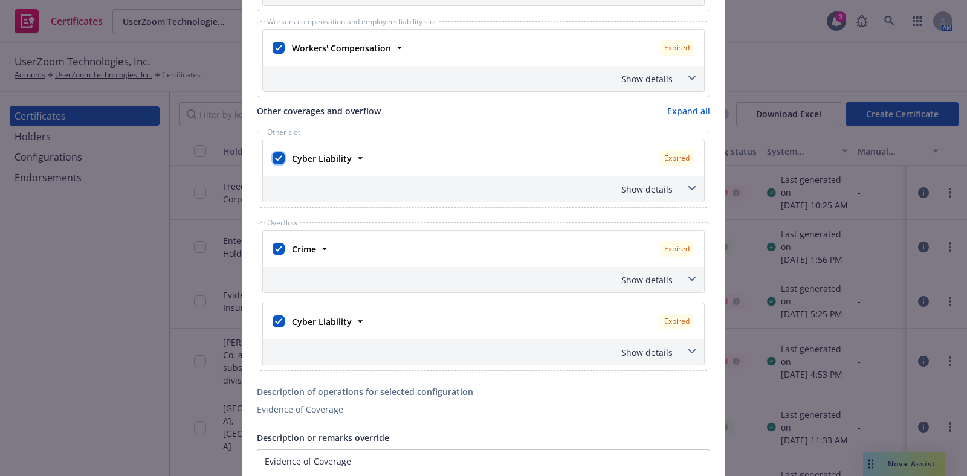
click at [273, 158] on input "checkbox" at bounding box center [279, 158] width 12 height 12
checkbox input "false"
click at [277, 248] on input "checkbox" at bounding box center [279, 249] width 12 height 12
checkbox input "false"
click at [278, 317] on input "checkbox" at bounding box center [279, 321] width 12 height 12
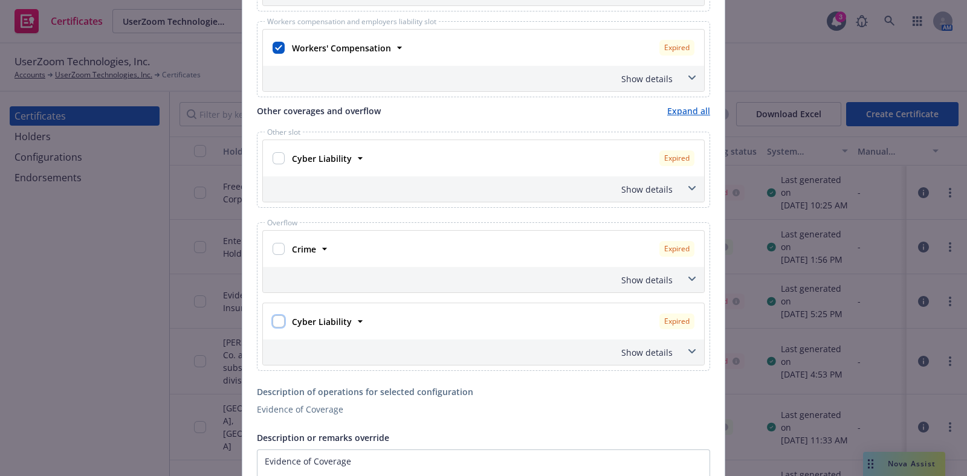
checkbox input "false"
click at [273, 157] on input "checkbox" at bounding box center [279, 158] width 12 height 12
checkbox input "true"
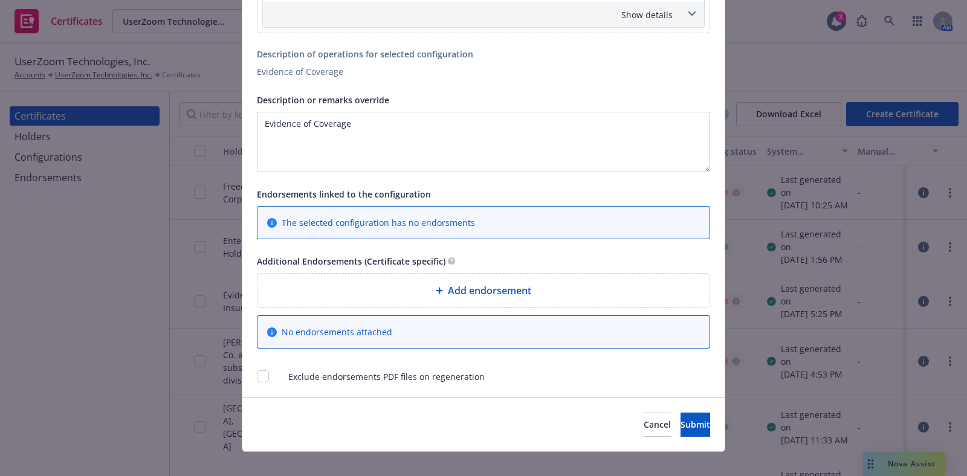
scroll to position [1103, 0]
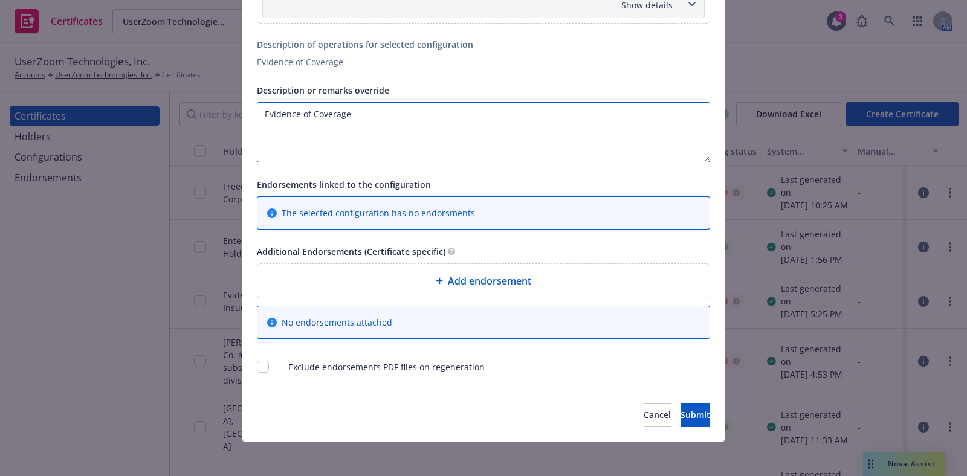
click at [387, 128] on textarea "Evidence of Coverage" at bounding box center [483, 132] width 453 height 60
paste textarea "The Certificate Holder is included as an additional insured as required by a wr…"
type textarea "The Certificate Holder is included as an additional insured as required by a wr…"
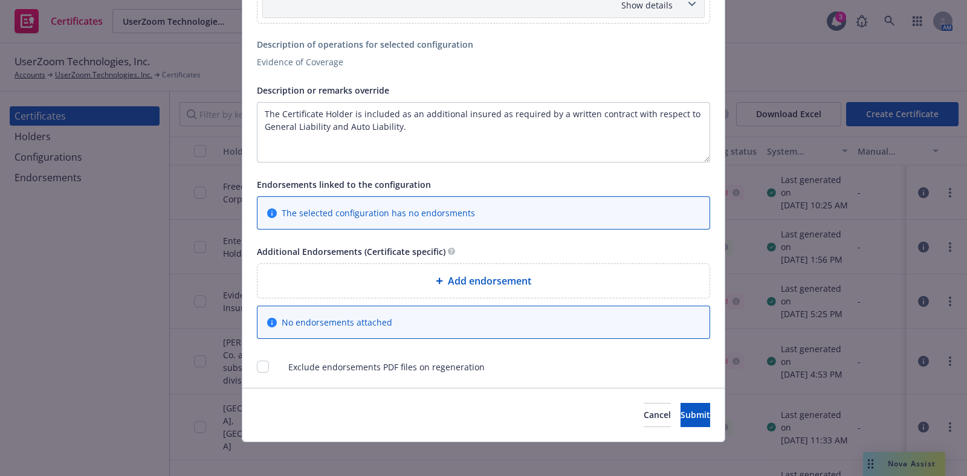
click at [468, 283] on span "Add endorsement" at bounding box center [489, 281] width 83 height 15
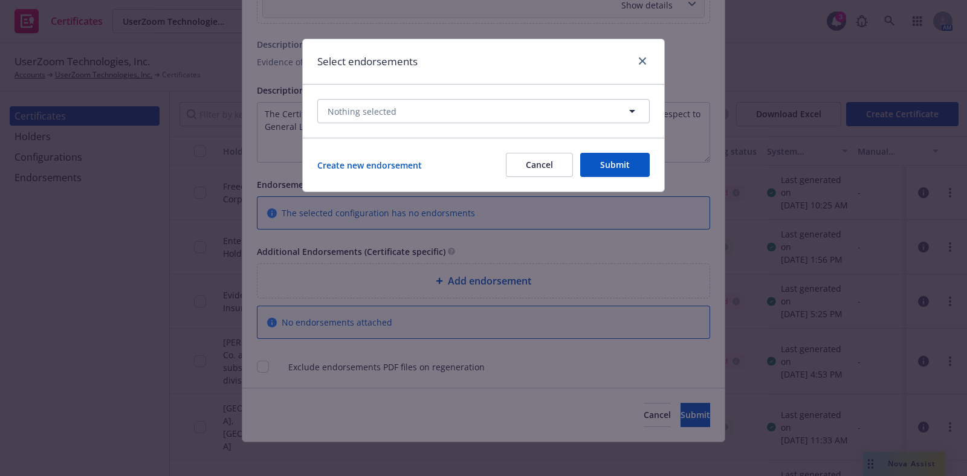
click at [382, 125] on div "Nothing selected" at bounding box center [483, 111] width 361 height 53
click at [379, 108] on span "Nothing selected" at bounding box center [362, 111] width 69 height 13
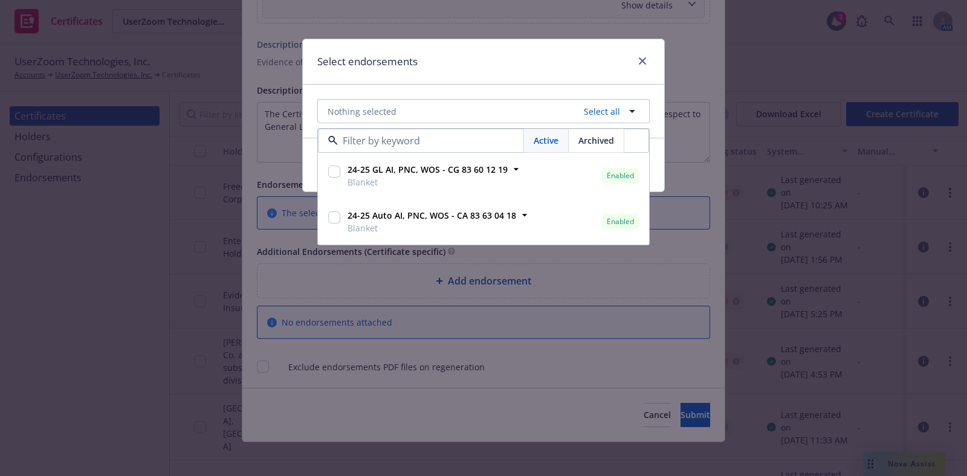
click at [335, 220] on input "checkbox" at bounding box center [334, 218] width 12 height 12
checkbox input "true"
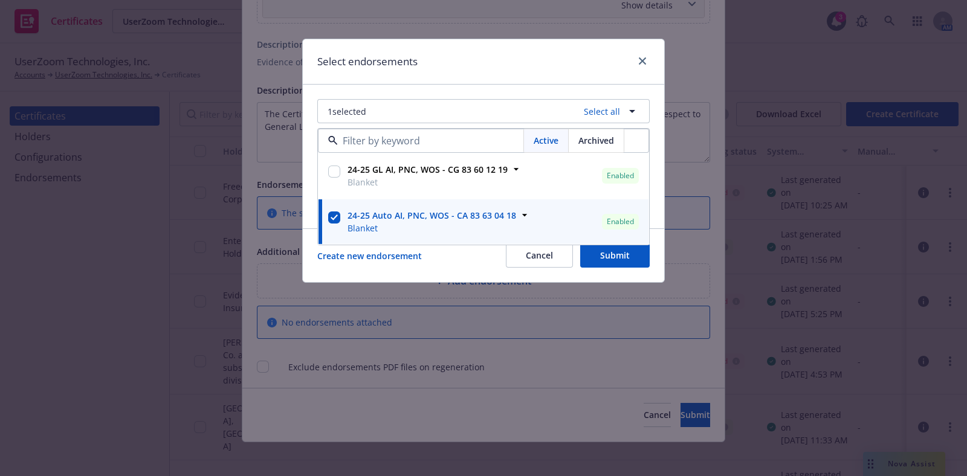
click at [474, 57] on div "Select endorsements" at bounding box center [483, 61] width 361 height 45
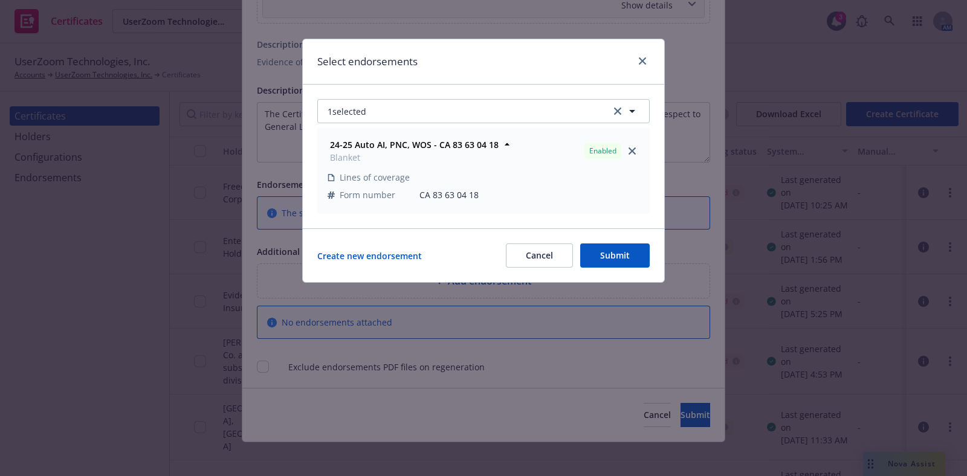
click at [621, 258] on button "Submit" at bounding box center [615, 256] width 70 height 24
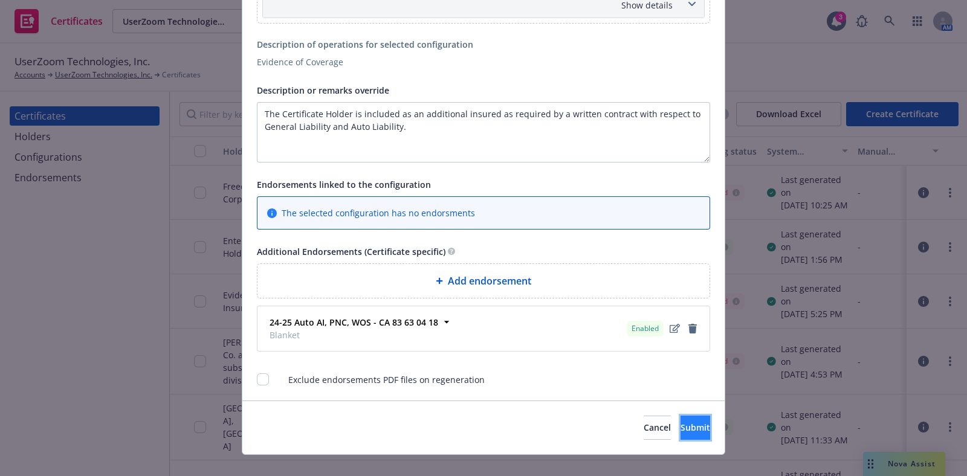
click at [686, 424] on button "Submit" at bounding box center [696, 428] width 30 height 24
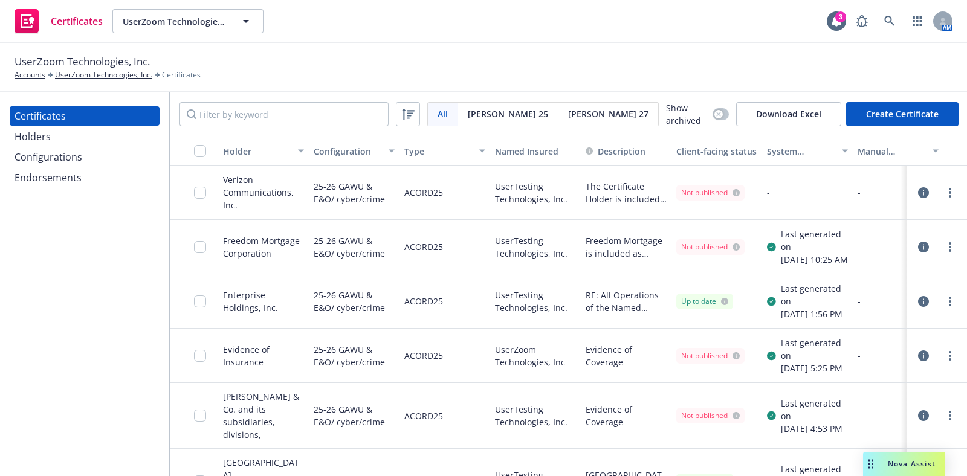
click at [48, 154] on div "Configurations" at bounding box center [49, 156] width 68 height 19
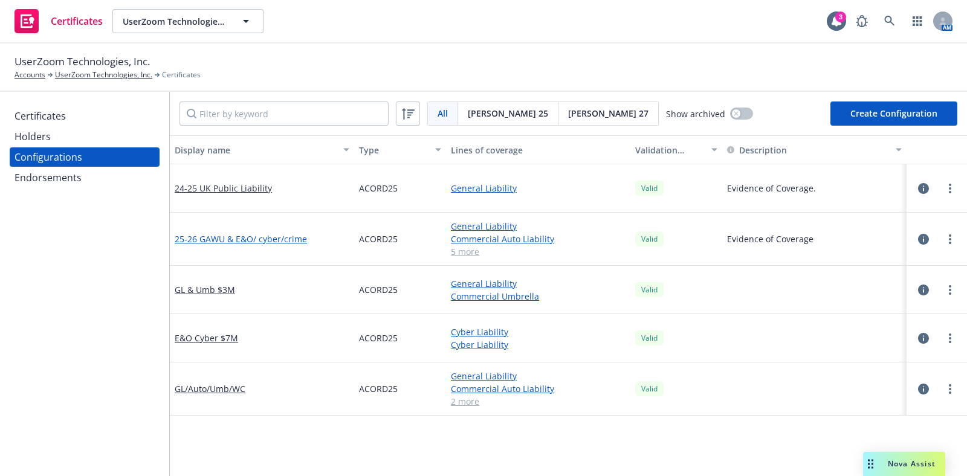
click at [255, 234] on link "25-26 GAWU & E&O/ cyber/crime" at bounding box center [241, 239] width 132 height 13
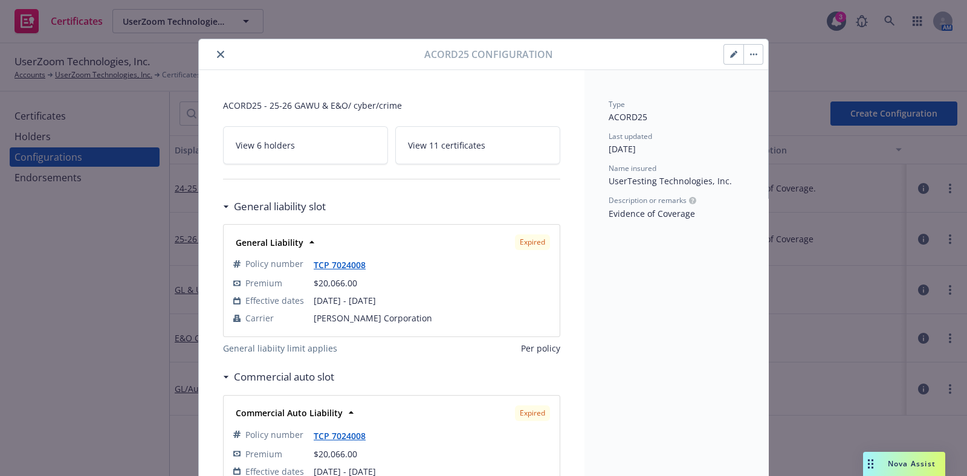
click at [724, 60] on button "button" at bounding box center [733, 54] width 19 height 19
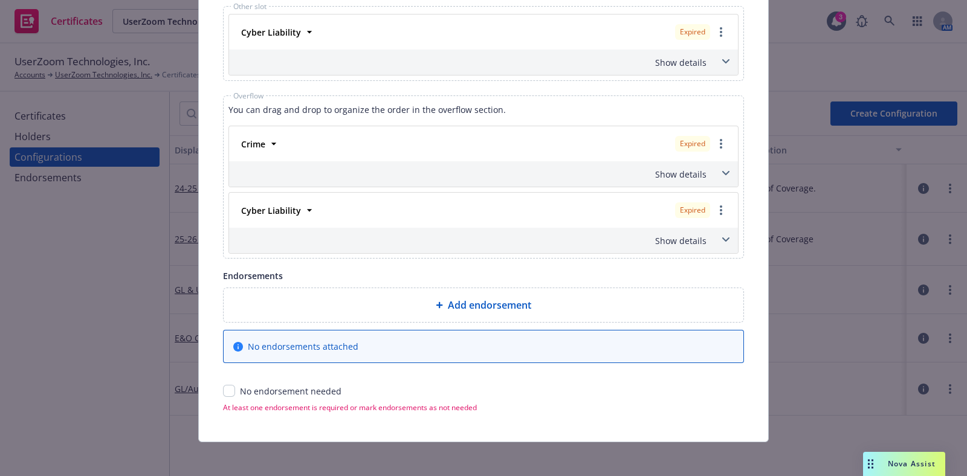
scroll to position [940, 0]
click at [720, 138] on link "more" at bounding box center [721, 143] width 15 height 15
click at [685, 183] on link "Policy renew / replace" at bounding box center [662, 192] width 131 height 24
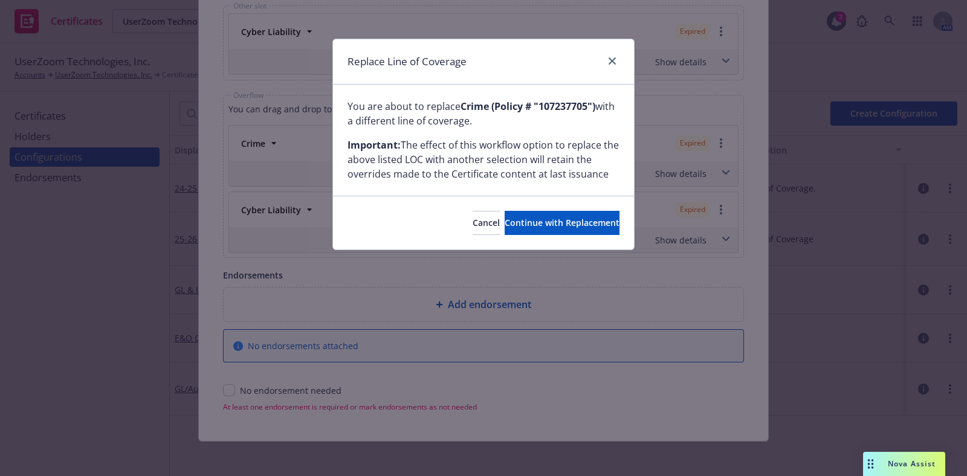
click at [509, 240] on div "Cancel Continue with Replacement" at bounding box center [483, 223] width 301 height 54
click at [509, 227] on span "Continue with Replacement" at bounding box center [562, 222] width 115 height 11
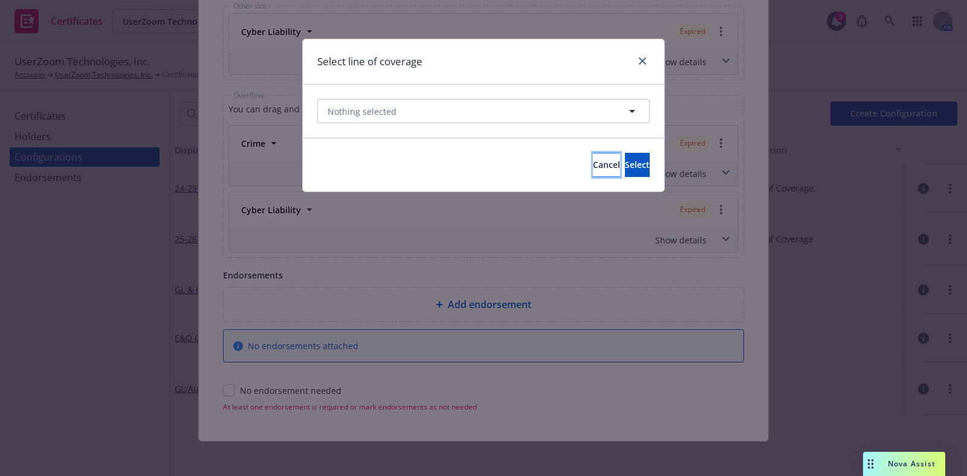
click at [593, 158] on button "Cancel" at bounding box center [606, 165] width 27 height 24
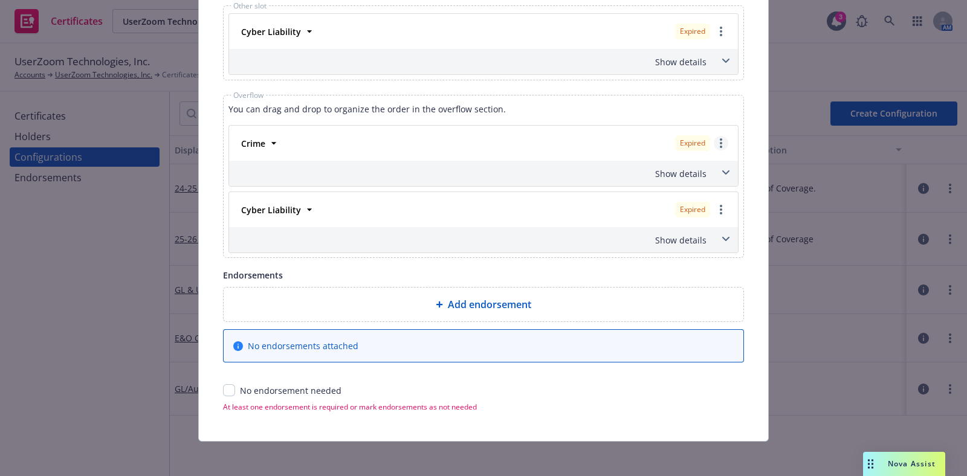
click at [720, 141] on icon "more" at bounding box center [721, 143] width 2 height 10
click at [670, 191] on link "Policy renew / replace" at bounding box center [662, 192] width 131 height 24
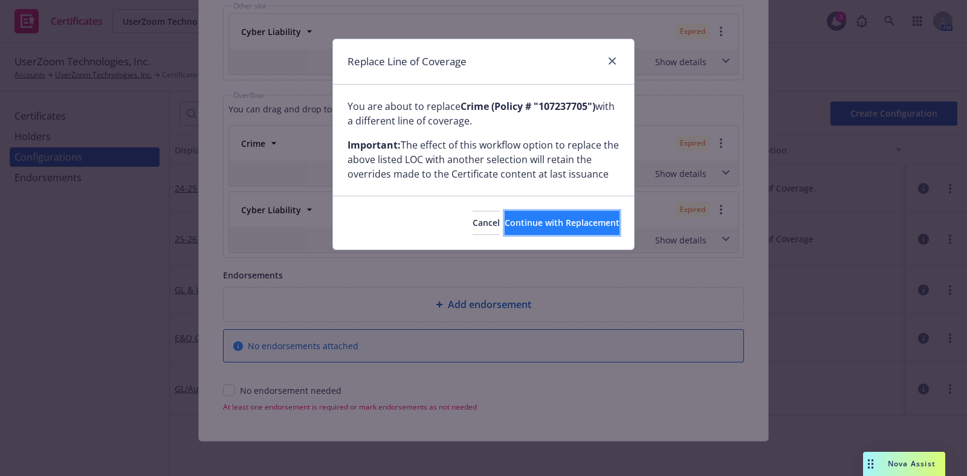
click at [510, 214] on button "Continue with Replacement" at bounding box center [562, 223] width 115 height 24
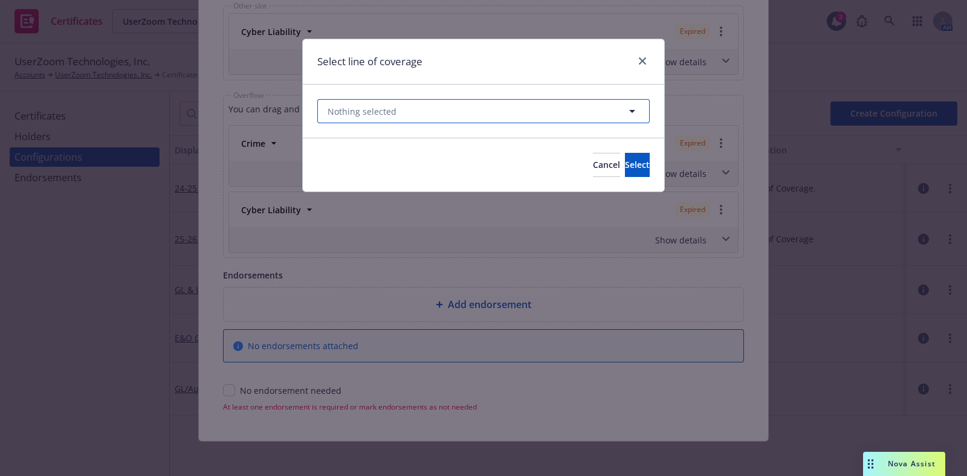
click at [399, 110] on button "Nothing selected" at bounding box center [483, 111] width 332 height 24
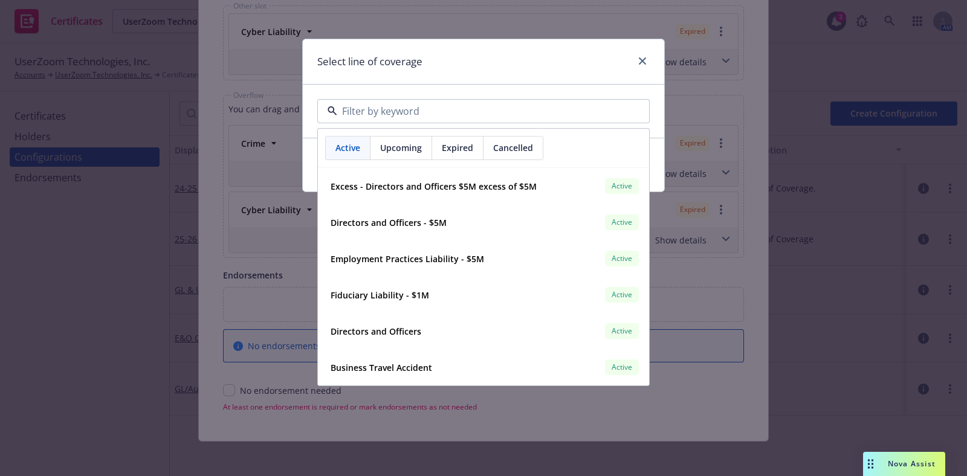
click at [424, 68] on div "Select line of coverage" at bounding box center [483, 61] width 361 height 45
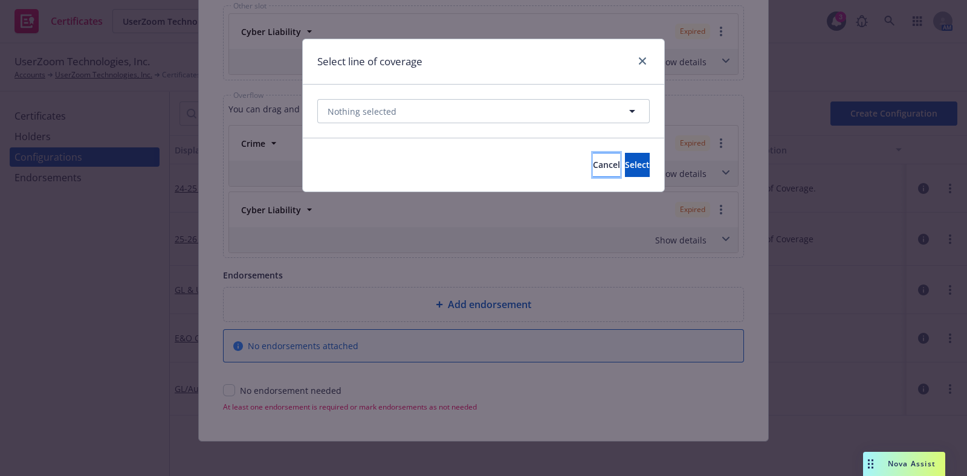
click at [593, 175] on button "Cancel" at bounding box center [606, 165] width 27 height 24
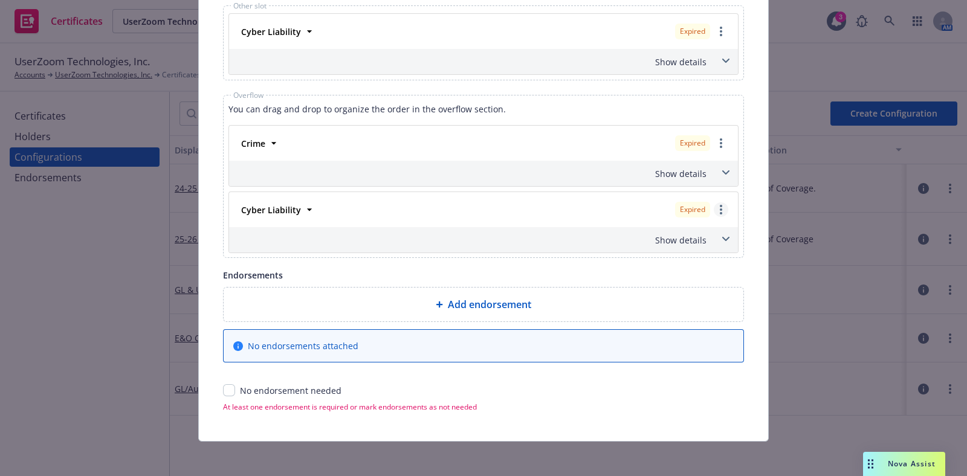
click at [720, 205] on link "more" at bounding box center [721, 209] width 15 height 15
click at [657, 257] on link "Policy renew / replace" at bounding box center [662, 258] width 131 height 24
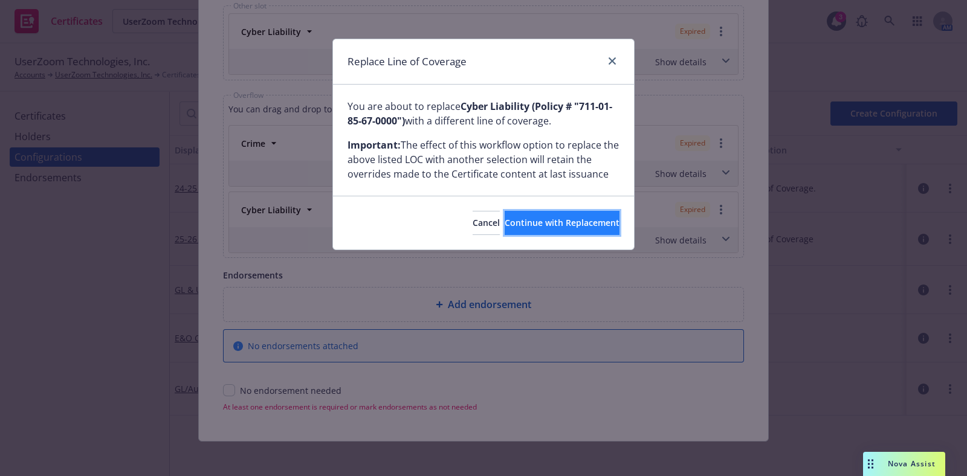
click at [516, 218] on span "Continue with Replacement" at bounding box center [562, 222] width 115 height 11
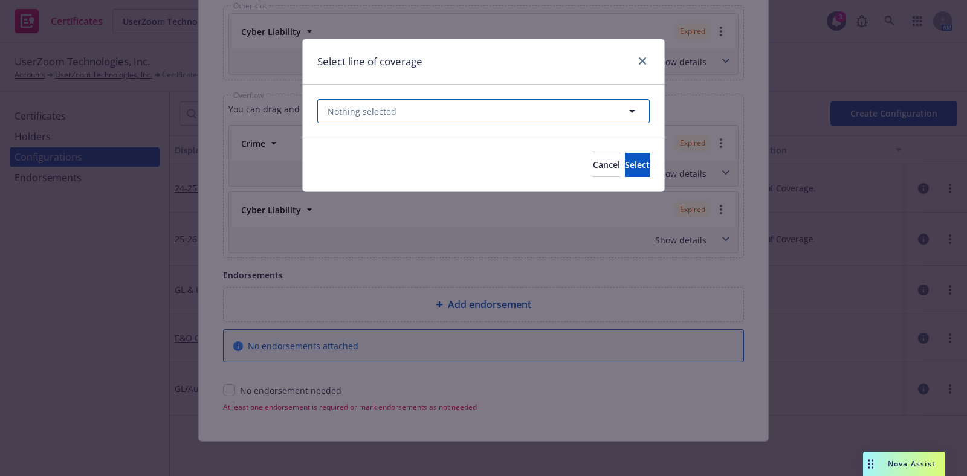
click at [393, 99] on button "Nothing selected" at bounding box center [483, 111] width 332 height 24
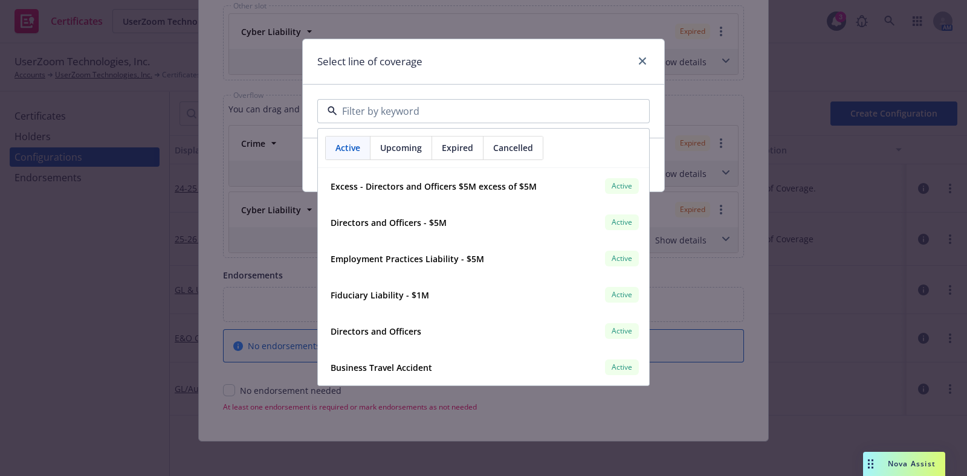
click at [429, 73] on div "Select line of coverage" at bounding box center [483, 61] width 361 height 45
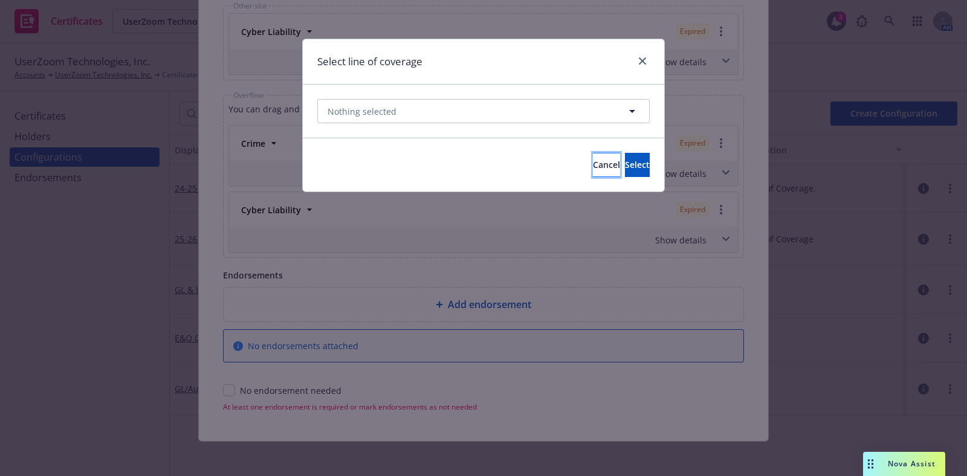
click at [593, 169] on span "Cancel" at bounding box center [606, 164] width 27 height 11
